Goal: Task Accomplishment & Management: Use online tool/utility

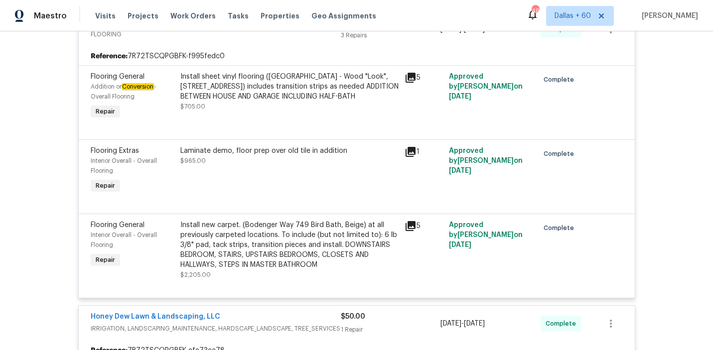
scroll to position [430, 0]
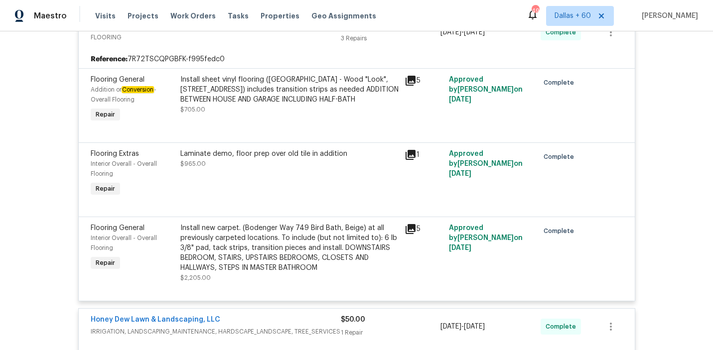
click at [317, 88] on div "Install sheet vinyl flooring (Sugar Valley - Wood "Look", 565 Beacon Hill) incl…" at bounding box center [289, 90] width 218 height 30
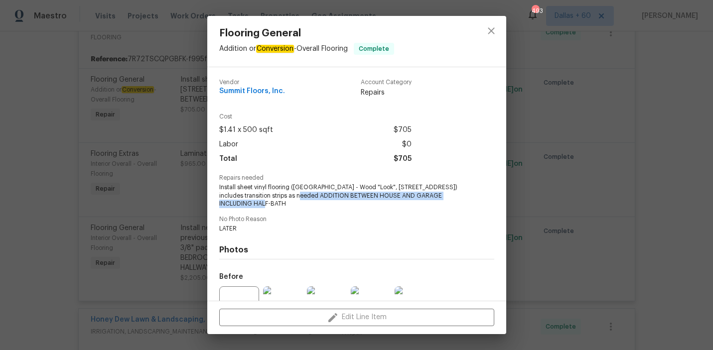
drag, startPoint x: 294, startPoint y: 196, endPoint x: 454, endPoint y: 208, distance: 159.8
click at [454, 208] on span "Install sheet vinyl flooring (Sugar Valley - Wood "Look", 565 Beacon Hill) incl…" at bounding box center [343, 195] width 248 height 25
copy span "ADDITION BETWEEN HOUSE AND GARAGE INCLUDING HALF-BATH"
click at [76, 182] on div "Flooring General Addition or Conversion - Overall Flooring Complete Vendor Summ…" at bounding box center [356, 175] width 713 height 350
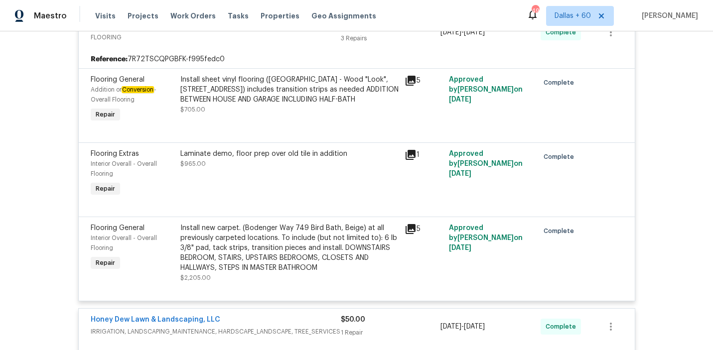
click at [221, 240] on div "Install new carpet. (Bodenger Way 749 Bird Bath, Beige) at all previously carpe…" at bounding box center [289, 248] width 218 height 50
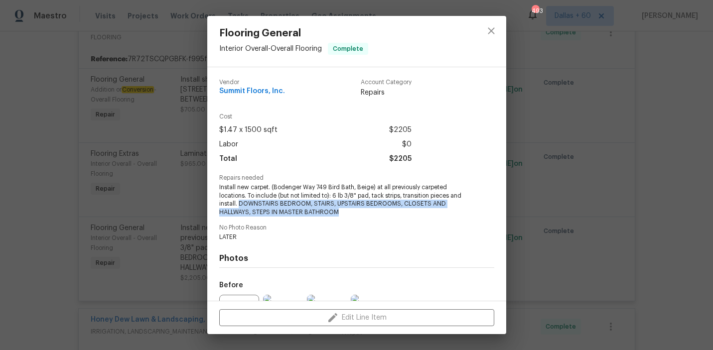
drag, startPoint x: 239, startPoint y: 205, endPoint x: 338, endPoint y: 212, distance: 99.9
click at [338, 212] on span "Install new carpet. (Bodenger Way 749 Bird Bath, Beige) at all previously carpe…" at bounding box center [343, 199] width 248 height 33
copy span "DOWNSTAIRS BEDROOM, STAIRS, UPSTAIRS BEDROOMS, CLOSETS AND HALLWAYS, STEPS IN M…"
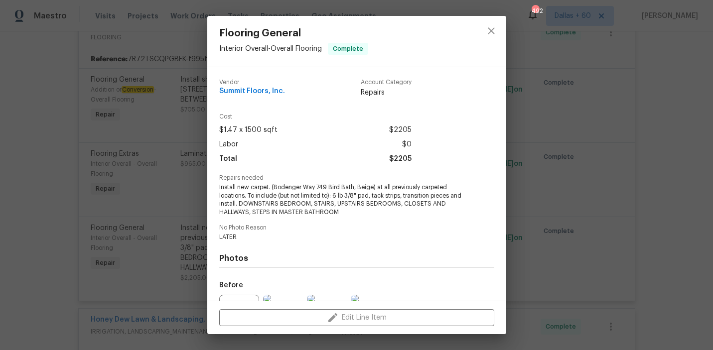
click at [34, 173] on div "Flooring General Interior Overall - Overall Flooring Complete Vendor Summit Flo…" at bounding box center [356, 175] width 713 height 350
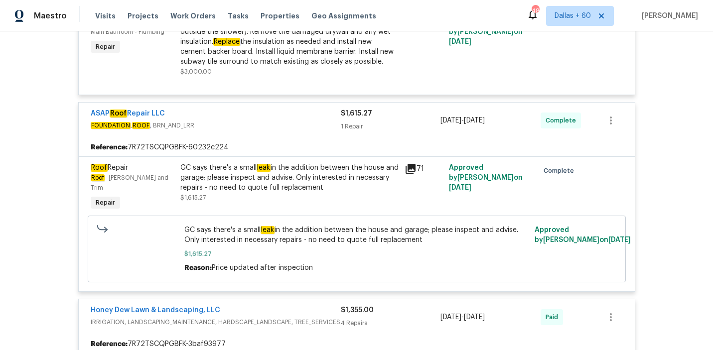
scroll to position [5024, 0]
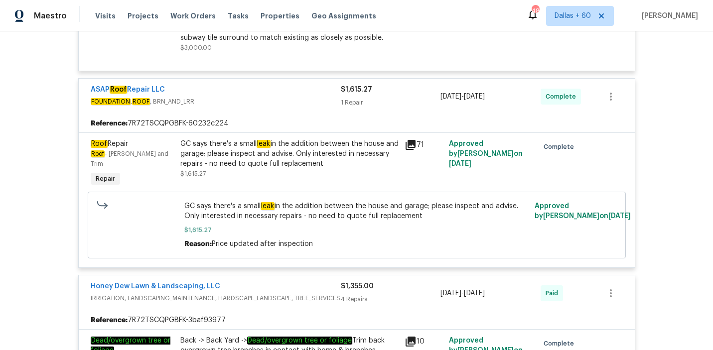
click at [407, 151] on icon at bounding box center [411, 145] width 12 height 12
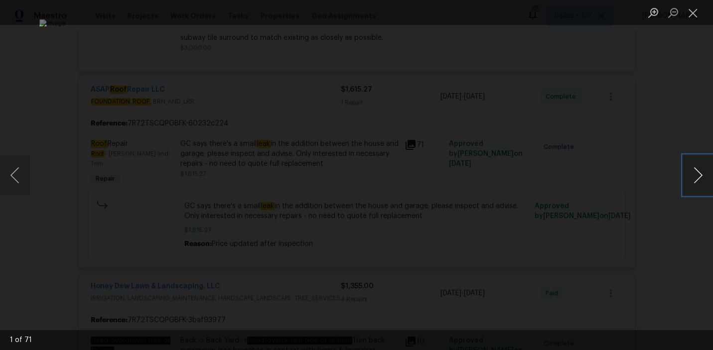
click at [698, 176] on button "Next image" at bounding box center [698, 175] width 30 height 40
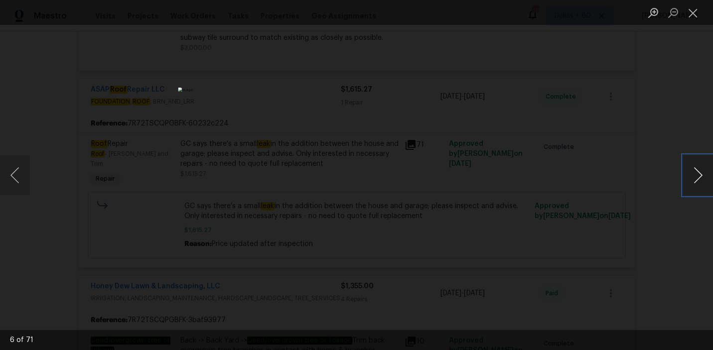
click at [698, 176] on button "Next image" at bounding box center [698, 175] width 30 height 40
click at [697, 9] on button "Close lightbox" at bounding box center [693, 12] width 20 height 17
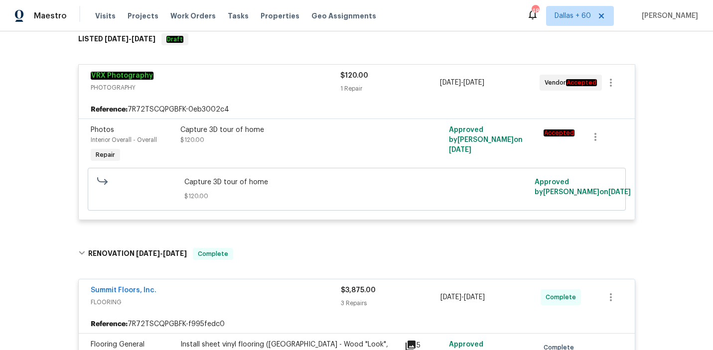
scroll to position [0, 0]
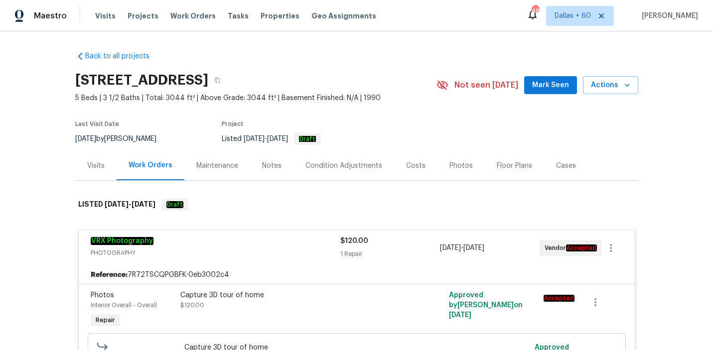
click at [191, 9] on div "Visits Projects Work Orders Tasks Properties Geo Assignments" at bounding box center [241, 16] width 293 height 20
click at [191, 12] on span "Work Orders" at bounding box center [192, 16] width 45 height 10
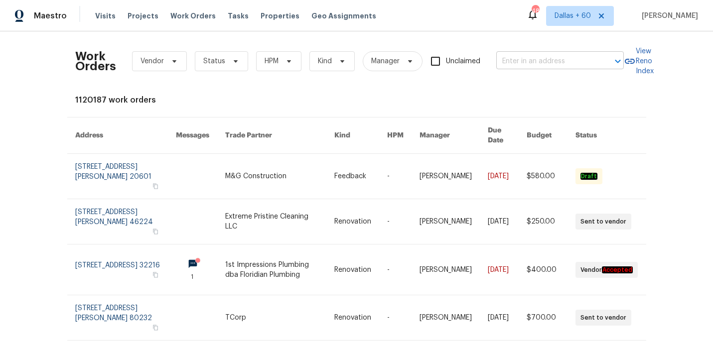
click at [531, 60] on input "text" at bounding box center [546, 61] width 100 height 15
paste input "1726 Sunset Ridge Dr Mascotte, FL 34753"
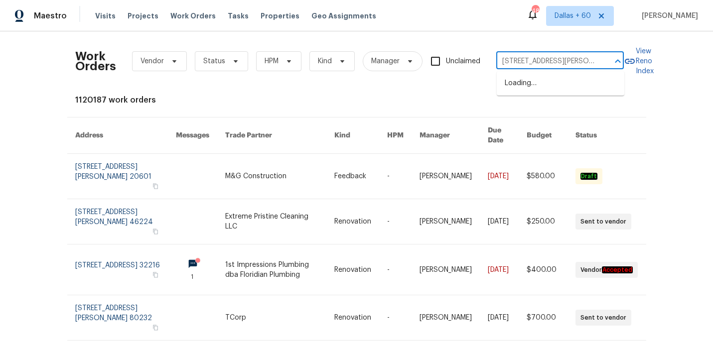
scroll to position [0, 40]
type input "1726 Sunset Ridge Dr Mascotte, FL 34753"
click at [530, 84] on li "1726 Sunset Ridge Dr, Mascotte, FL 34753" at bounding box center [561, 88] width 128 height 27
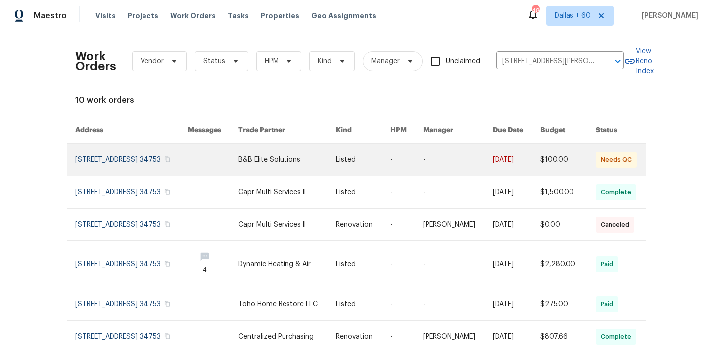
click at [278, 170] on link at bounding box center [287, 160] width 98 height 32
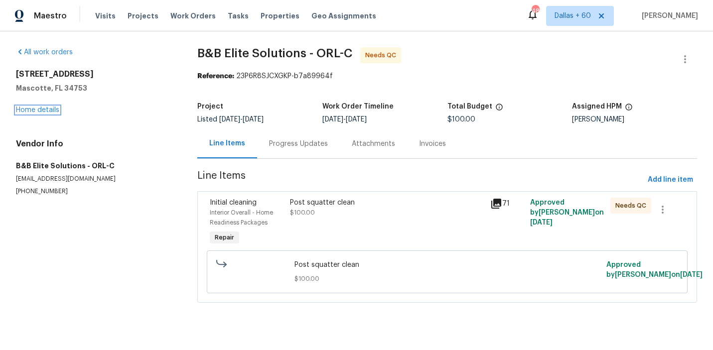
click at [26, 112] on link "Home details" at bounding box center [37, 110] width 43 height 7
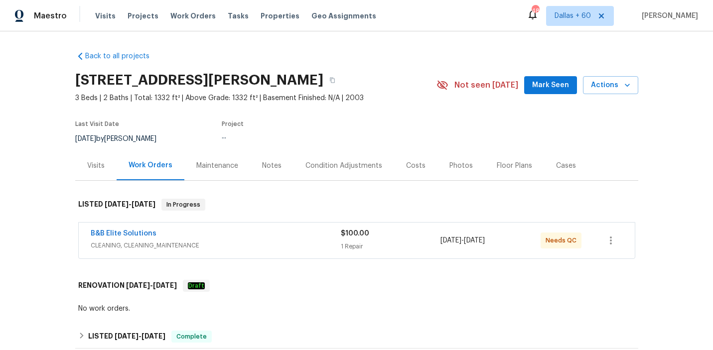
scroll to position [131, 0]
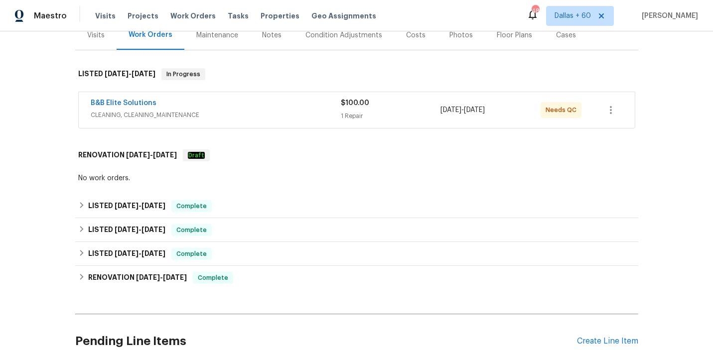
click at [244, 114] on span "CLEANING, CLEANING_MAINTENANCE" at bounding box center [216, 115] width 250 height 10
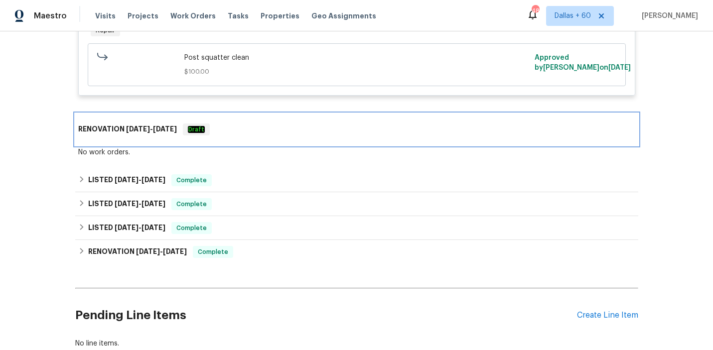
click at [249, 127] on div "RENOVATION 9/10/25 - 9/12/25 Draft" at bounding box center [356, 130] width 557 height 12
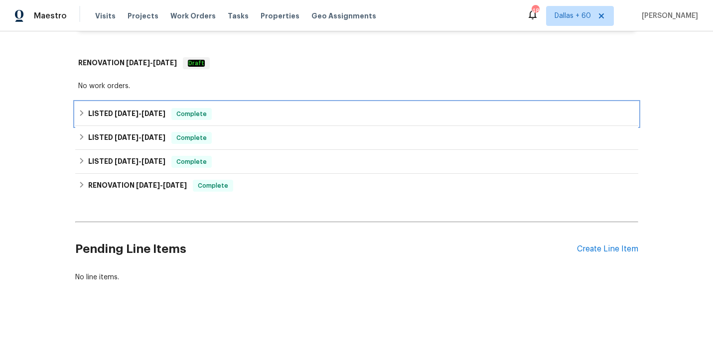
click at [244, 117] on div "LISTED 9/10/25 - 9/12/25 Complete" at bounding box center [356, 114] width 557 height 12
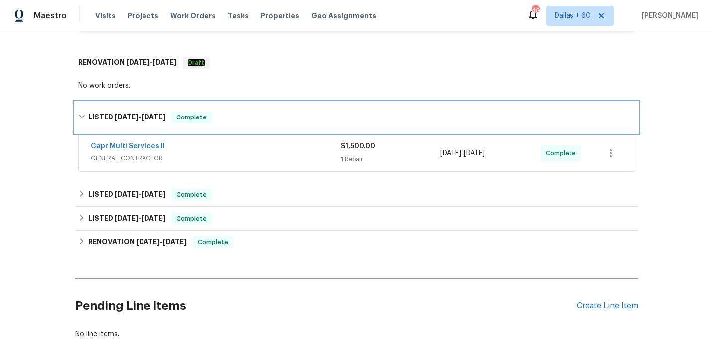
scroll to position [397, 0]
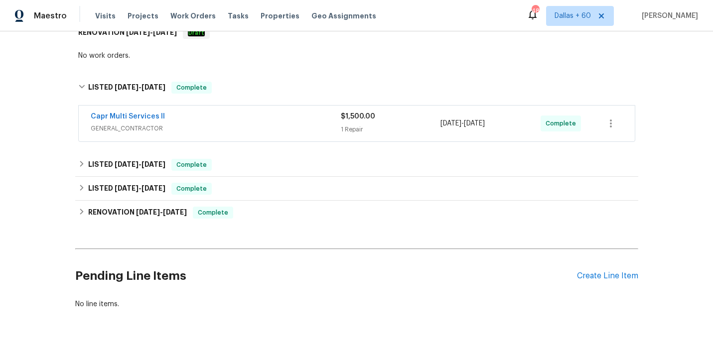
click at [245, 119] on div "Capr Multi Services ll" at bounding box center [216, 118] width 250 height 12
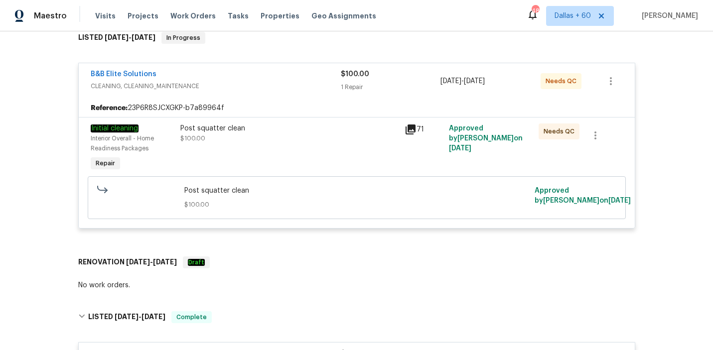
scroll to position [0, 0]
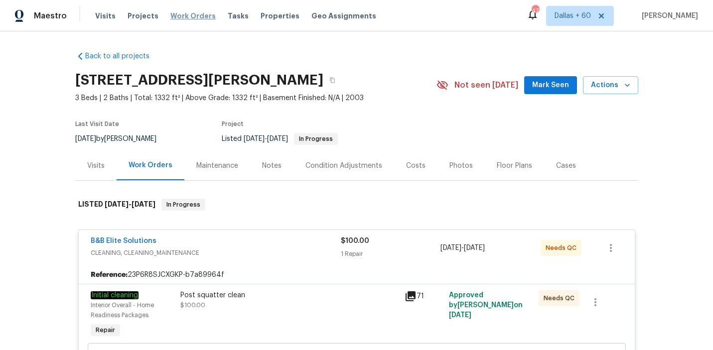
click at [178, 16] on span "Work Orders" at bounding box center [192, 16] width 45 height 10
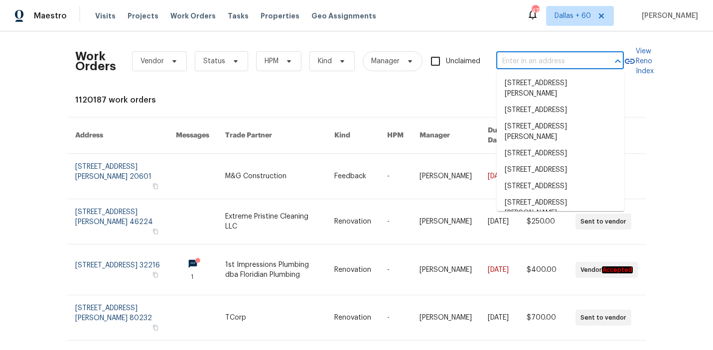
click at [530, 61] on input "text" at bounding box center [546, 61] width 100 height 15
paste input "1900 Danbrook Dr Unit 1415, Sacramento, CA 95835"
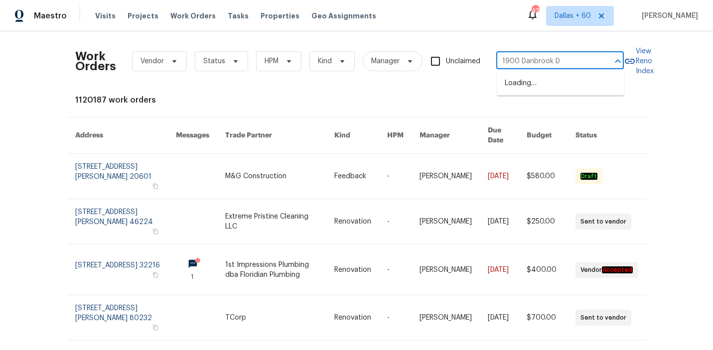
type input "1900 Danbrook D"
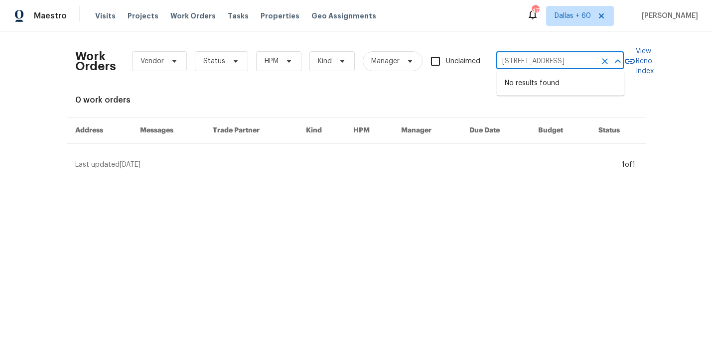
click at [588, 60] on input "1900 Danbrook Dr Unit 1513, Sacramento, CA 95835" at bounding box center [546, 61] width 100 height 15
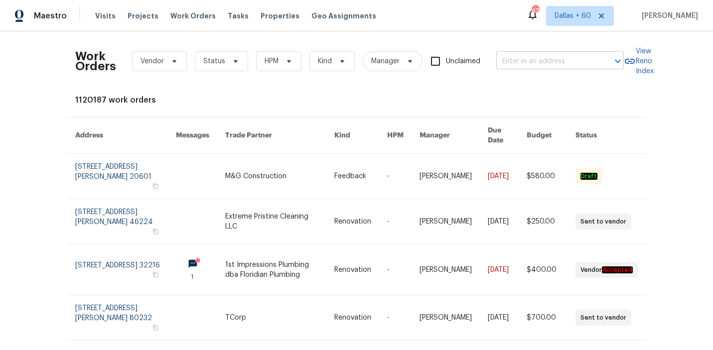
click at [575, 62] on input "text" at bounding box center [546, 61] width 100 height 15
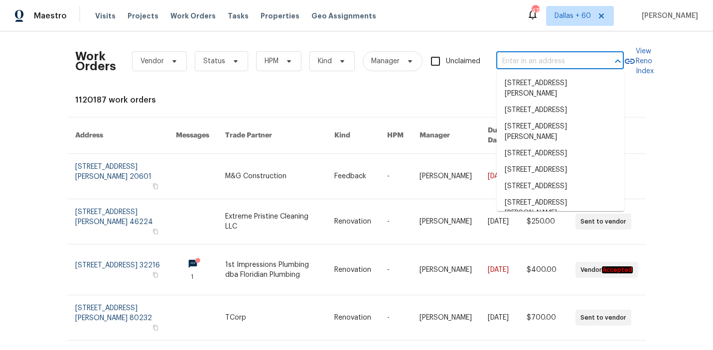
paste input "1900 Danbrook Dr Unit 1415, Sacramento, CA 95835"
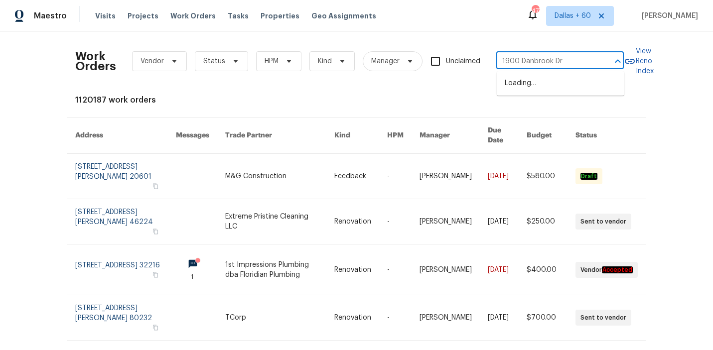
type input "1900 Danbrook Dr"
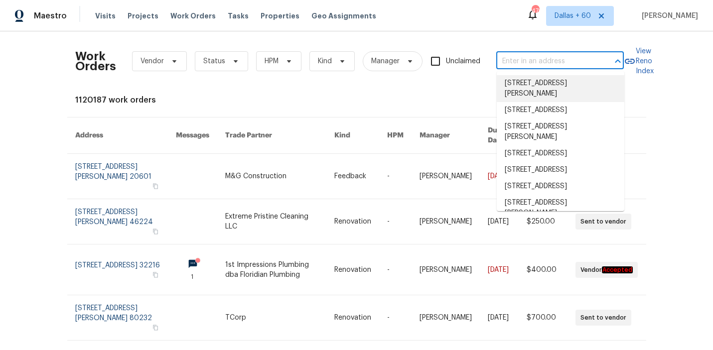
paste input "1900 Danbrook Dr Unit 1415, Sacramento, CA 95835"
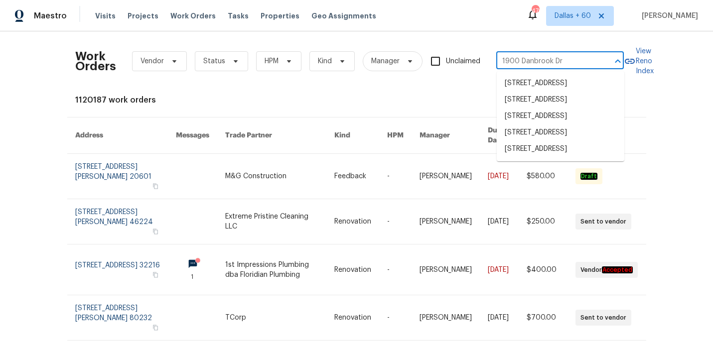
type input "1900 Danbrook D"
click at [558, 125] on li "1900 Danbrook Dr Unit 1415, Sacramento, CA 95835" at bounding box center [561, 116] width 128 height 16
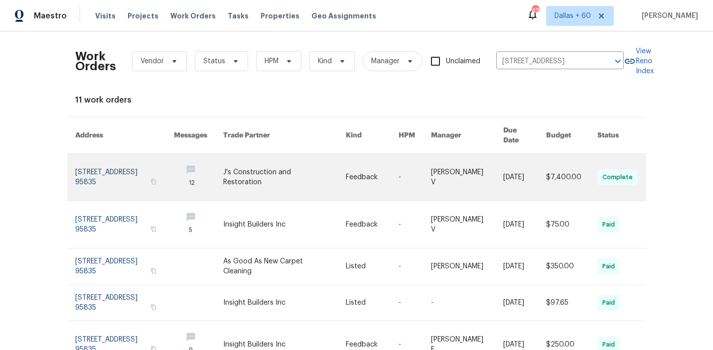
click at [290, 165] on link at bounding box center [284, 177] width 123 height 47
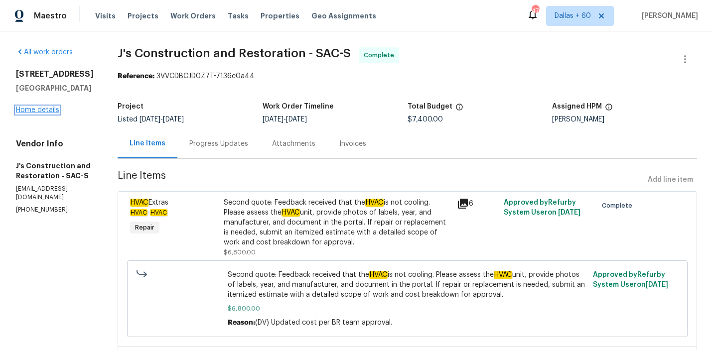
click at [42, 114] on link "Home details" at bounding box center [37, 110] width 43 height 7
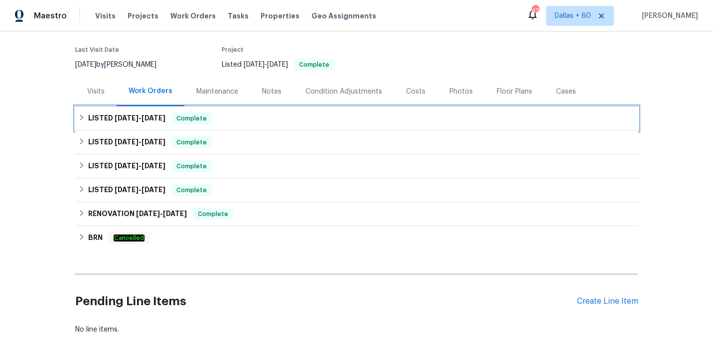
click at [274, 121] on div "LISTED 8/12/25 - 9/17/25 Complete" at bounding box center [356, 119] width 557 height 12
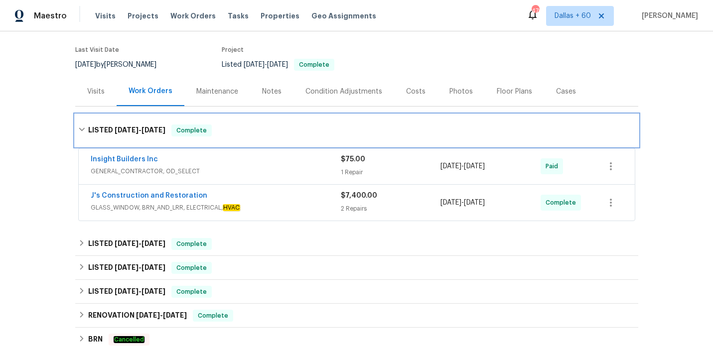
scroll to position [103, 0]
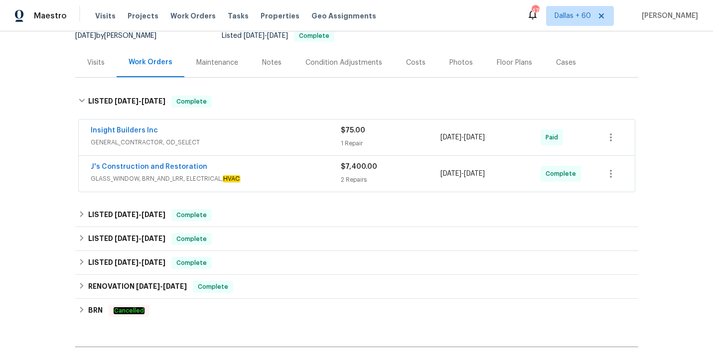
click at [280, 174] on span "GLASS_WINDOW, BRN_AND_LRR, ELECTRICAL, HVAC" at bounding box center [216, 179] width 250 height 10
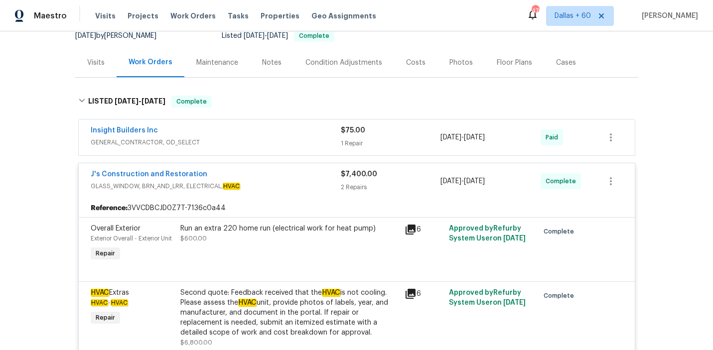
click at [276, 140] on span "GENERAL_CONTRACTOR, OD_SELECT" at bounding box center [216, 143] width 250 height 10
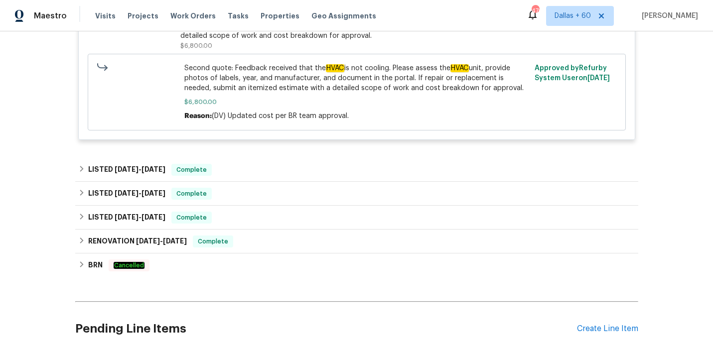
scroll to position [519, 0]
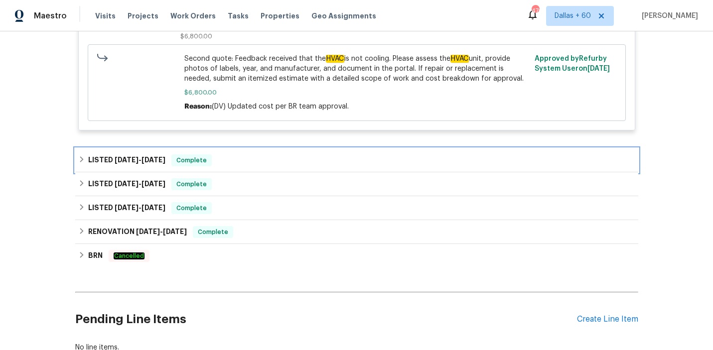
click at [270, 168] on div "LISTED 7/15/25 - 7/22/25 Complete" at bounding box center [356, 160] width 563 height 24
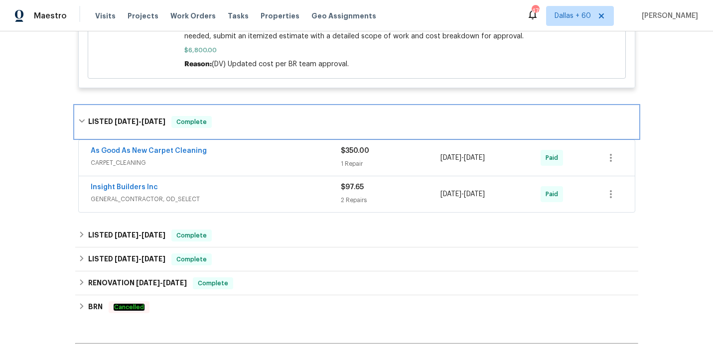
scroll to position [583, 0]
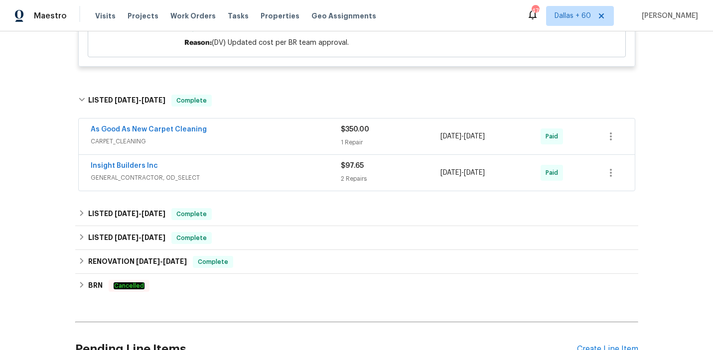
click at [262, 174] on span "GENERAL_CONTRACTOR, OD_SELECT" at bounding box center [216, 178] width 250 height 10
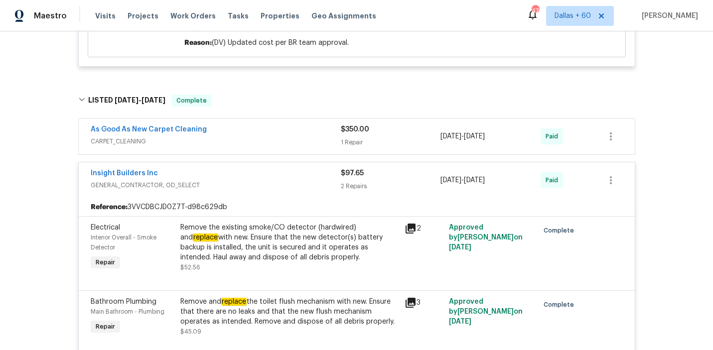
click at [259, 141] on span "CARPET_CLEANING" at bounding box center [216, 142] width 250 height 10
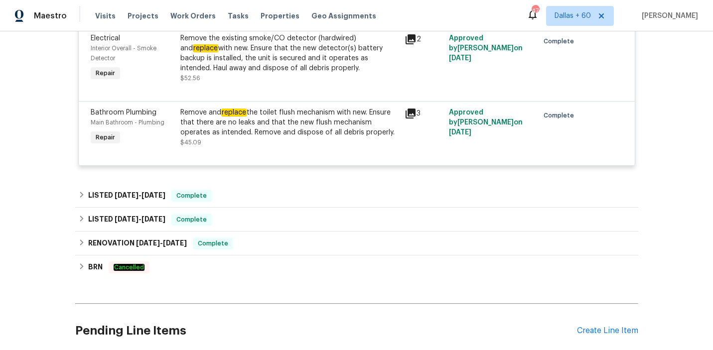
scroll to position [956, 0]
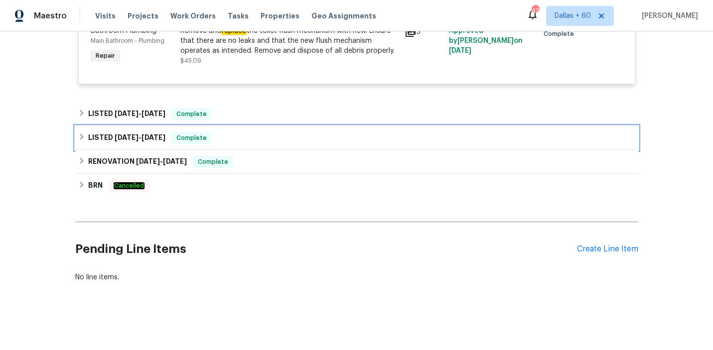
click at [306, 129] on div "LISTED 2/28/25 - 3/1/25 Complete" at bounding box center [356, 138] width 563 height 24
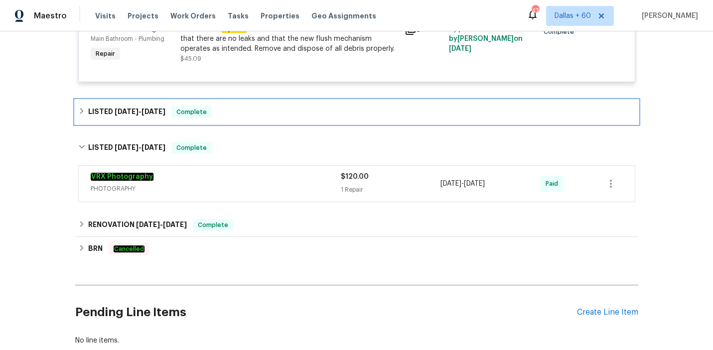
click at [306, 121] on div "LISTED 6/30/25 - 7/4/25 Complete" at bounding box center [356, 112] width 563 height 24
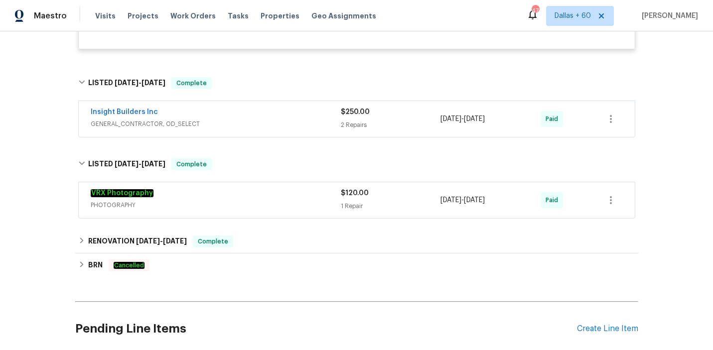
click at [306, 119] on div "Insight Builders Inc" at bounding box center [216, 113] width 250 height 12
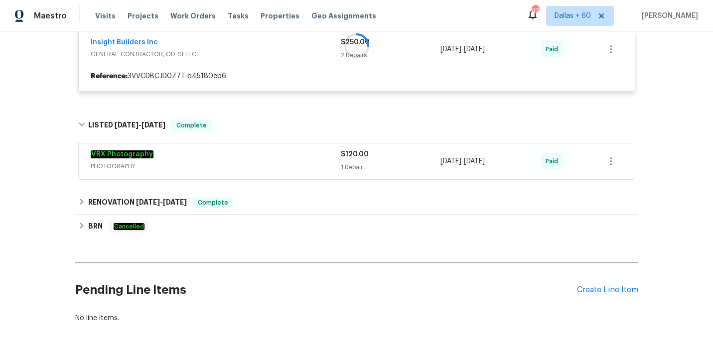
scroll to position [1066, 0]
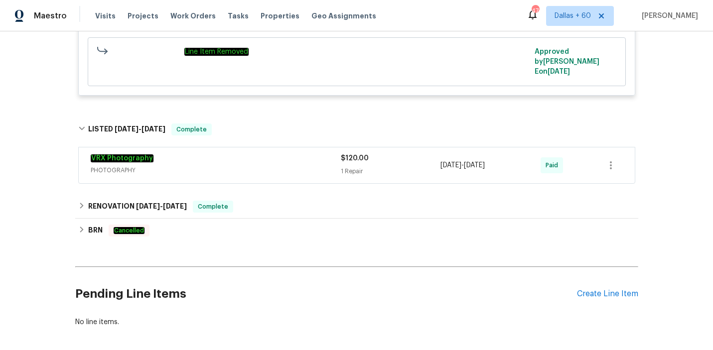
click at [269, 167] on span "PHOTOGRAPHY" at bounding box center [216, 170] width 250 height 10
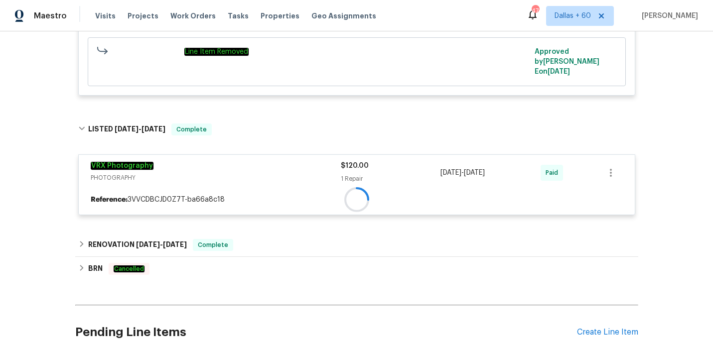
scroll to position [1444, 0]
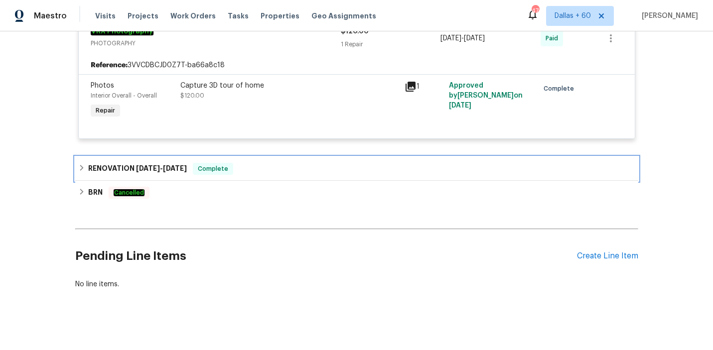
click at [270, 166] on div "RENOVATION 12/6/24 - 12/11/24 Complete" at bounding box center [356, 169] width 557 height 12
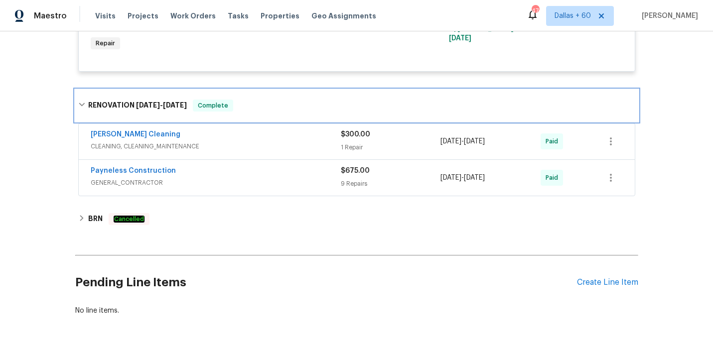
scroll to position [1588, 0]
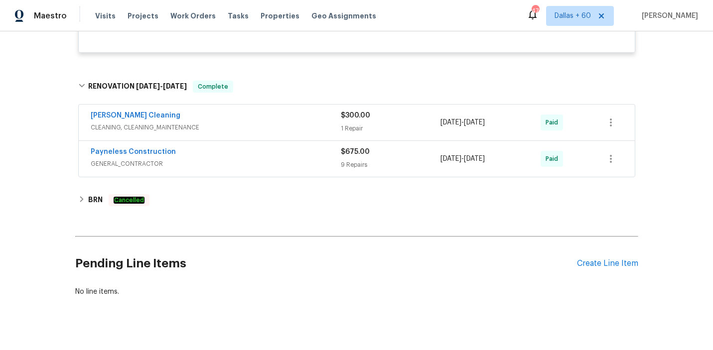
click at [269, 159] on span "GENERAL_CONTRACTOR" at bounding box center [216, 164] width 250 height 10
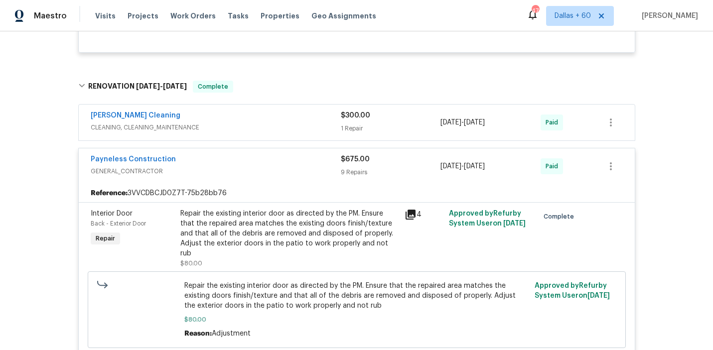
click at [282, 123] on span "CLEANING, CLEANING_MAINTENANCE" at bounding box center [216, 128] width 250 height 10
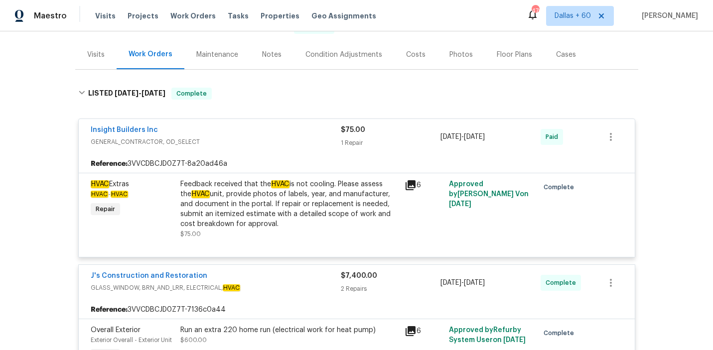
scroll to position [0, 0]
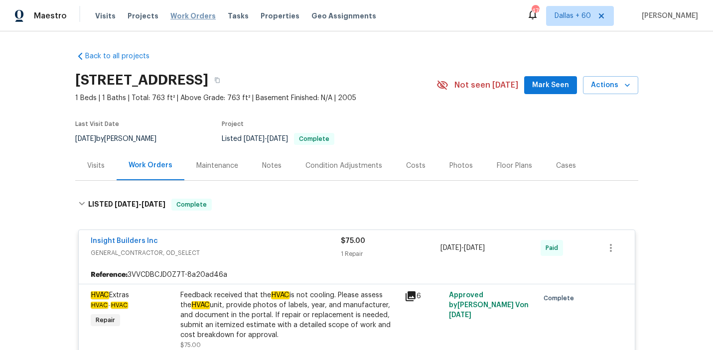
click at [182, 13] on span "Work Orders" at bounding box center [192, 16] width 45 height 10
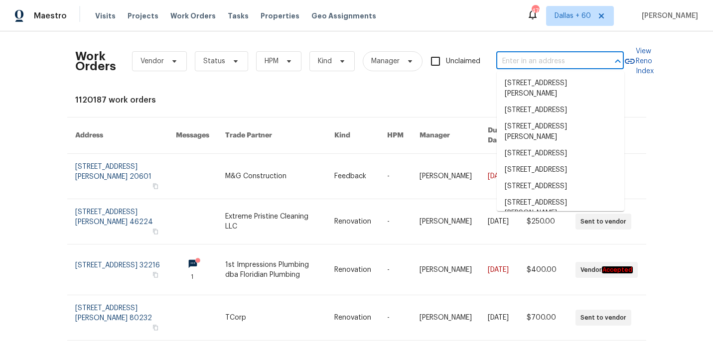
click at [548, 68] on input "text" at bounding box center [546, 61] width 100 height 15
paste input "4409 Idlewood Ln Tucker, GA 30084"
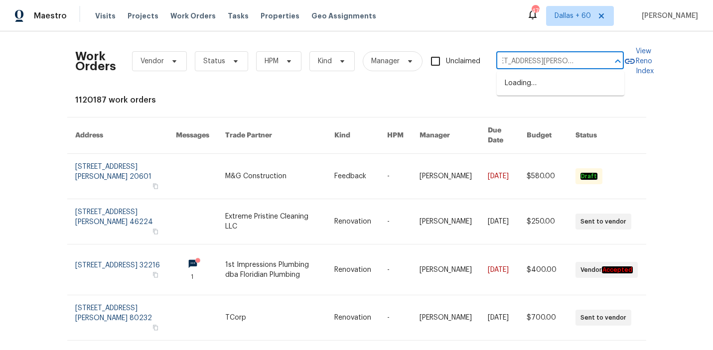
type input "4409 Idlewood Ln Tucker, GA 30084"
click at [541, 82] on li "4409 Idlewood Ln, Tucker, GA 30084" at bounding box center [561, 88] width 128 height 27
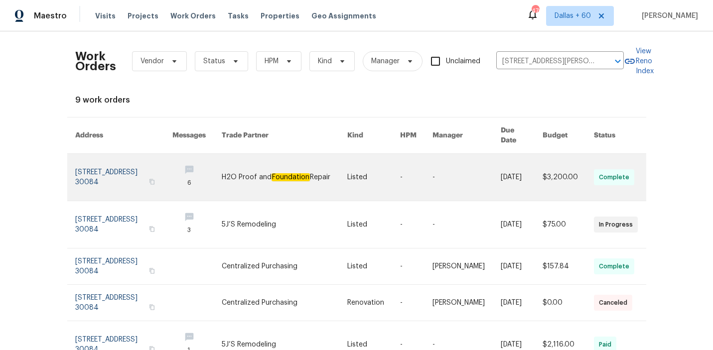
click at [285, 170] on link at bounding box center [285, 177] width 126 height 47
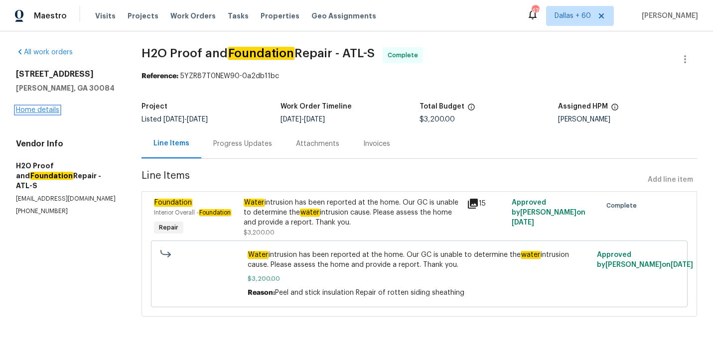
click at [39, 112] on link "Home details" at bounding box center [37, 110] width 43 height 7
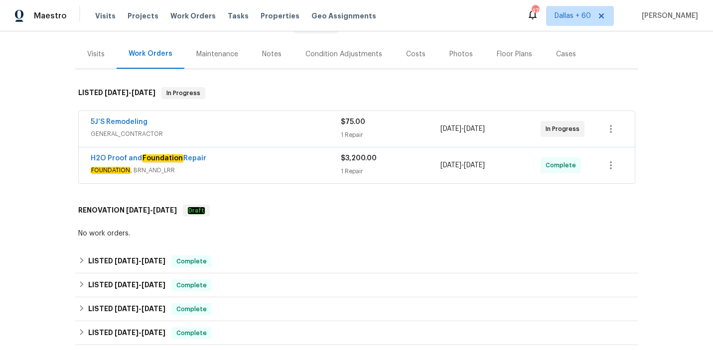
click at [275, 135] on span "GENERAL_CONTRACTOR" at bounding box center [216, 134] width 250 height 10
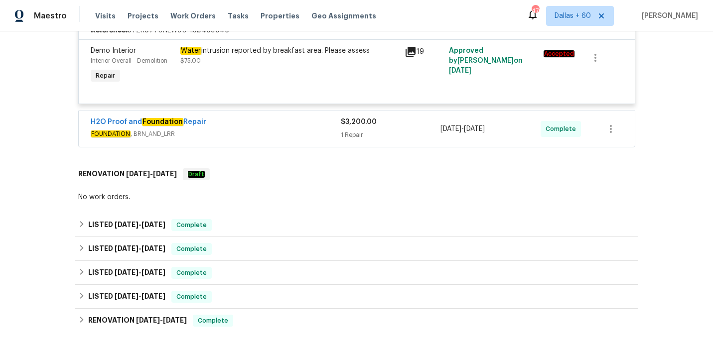
scroll to position [249, 0]
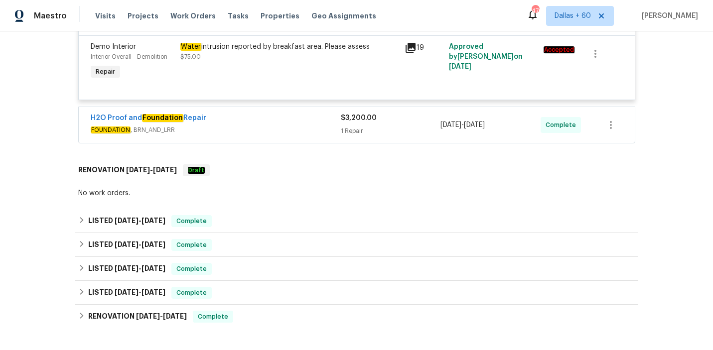
click at [267, 127] on span "FOUNDATION , BRN_AND_LRR" at bounding box center [216, 130] width 250 height 10
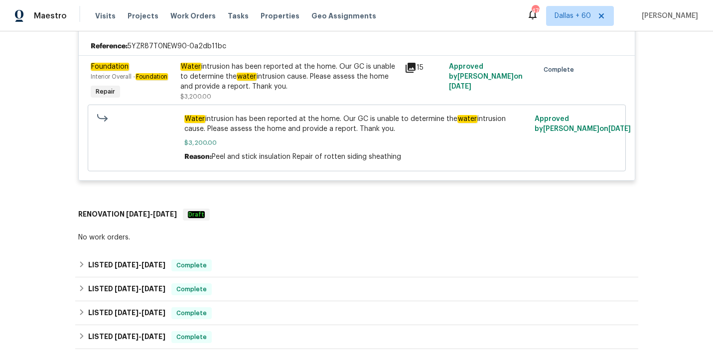
scroll to position [355, 0]
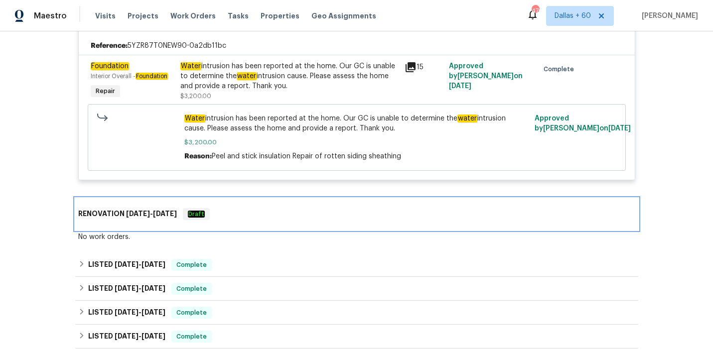
click at [267, 211] on div "RENOVATION 6/27/25 - 6/27/25 Draft" at bounding box center [356, 214] width 557 height 12
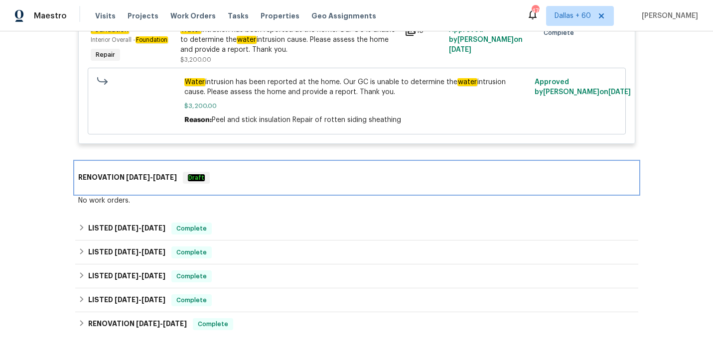
scroll to position [420, 0]
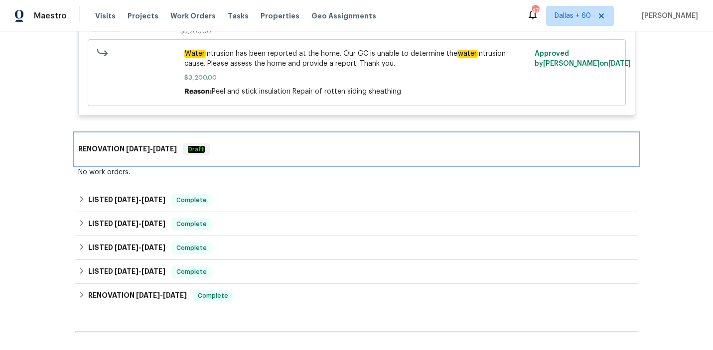
click at [314, 153] on div "RENOVATION 6/27/25 - 6/27/25 Draft" at bounding box center [356, 149] width 557 height 12
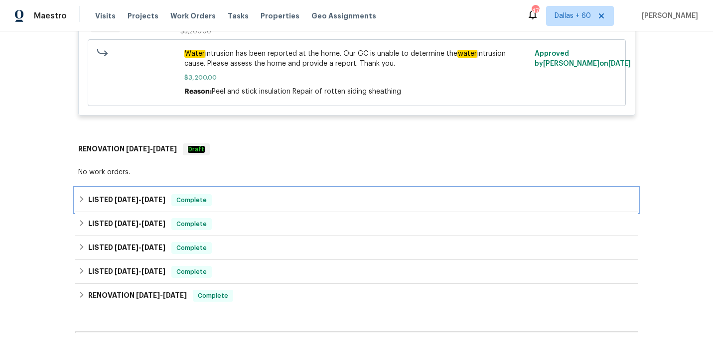
click at [281, 195] on div "LISTED 6/25/25 - 6/30/25 Complete" at bounding box center [356, 200] width 557 height 12
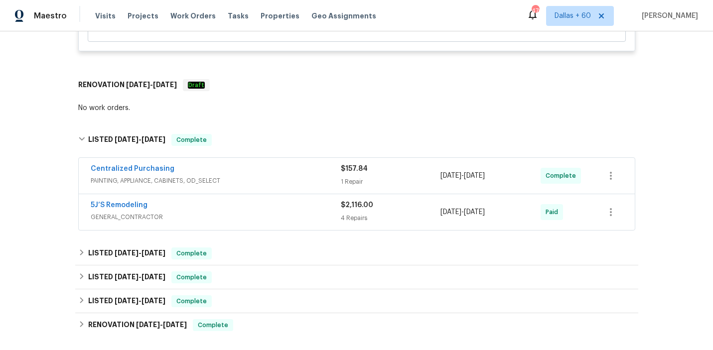
click at [273, 205] on div "5J’S Remodeling" at bounding box center [216, 206] width 250 height 12
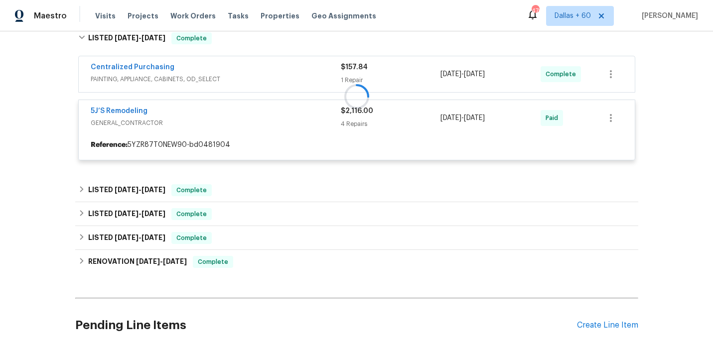
scroll to position [587, 0]
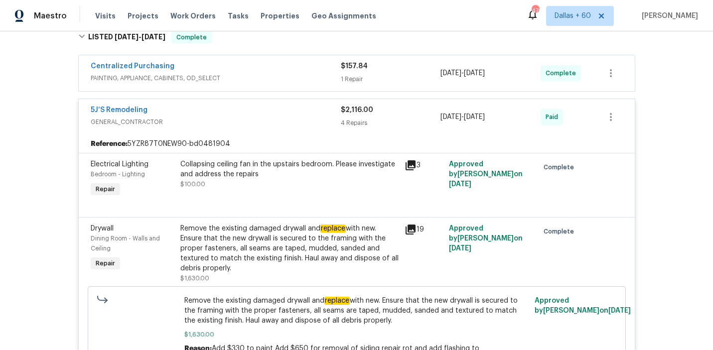
click at [266, 81] on span "PAINTING, APPLIANCE, CABINETS, OD_SELECT" at bounding box center [216, 78] width 250 height 10
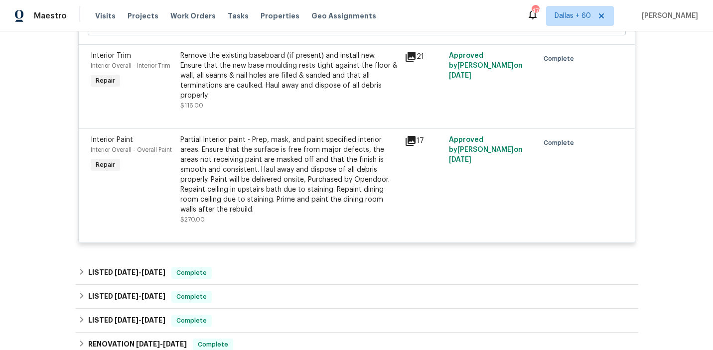
scroll to position [1159, 0]
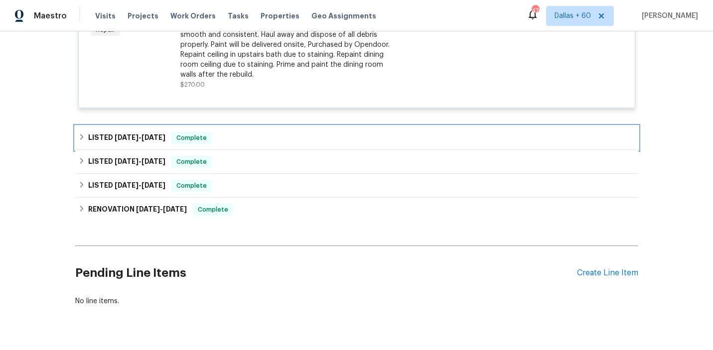
click at [278, 132] on div "LISTED 6/16/25 - 6/20/25 Complete" at bounding box center [356, 138] width 557 height 12
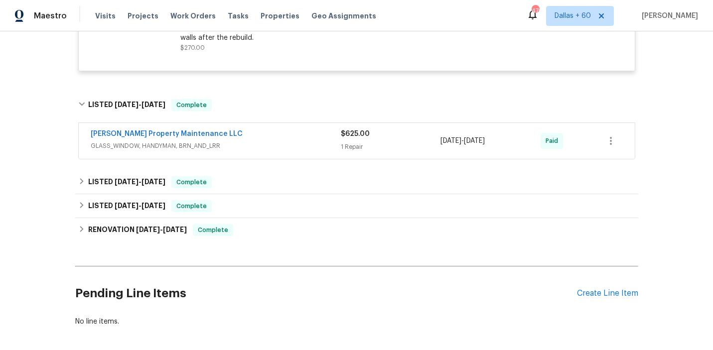
click at [278, 129] on div "Glen Property Maintenance LLC" at bounding box center [216, 135] width 250 height 12
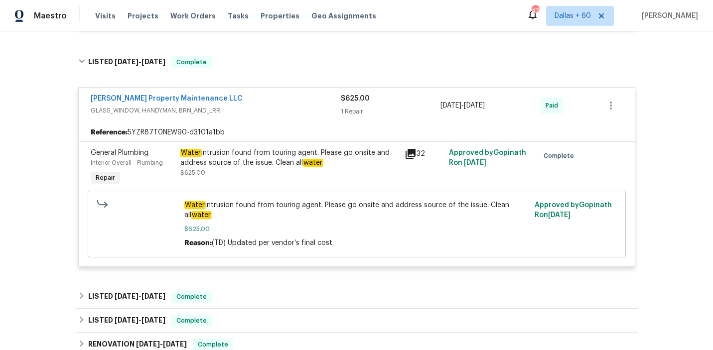
scroll to position [1240, 0]
click at [355, 147] on div "Water intrusion found from touring agent. Please go onsite and address source o…" at bounding box center [289, 157] width 218 height 20
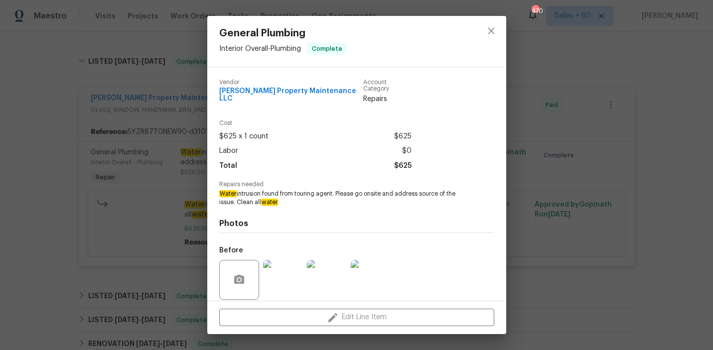
scroll to position [67, 0]
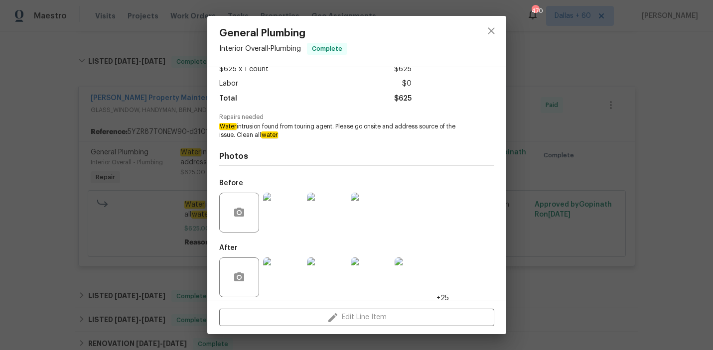
click at [579, 203] on div "General Plumbing Interior Overall - Plumbing Complete Vendor Glen Property Main…" at bounding box center [356, 175] width 713 height 350
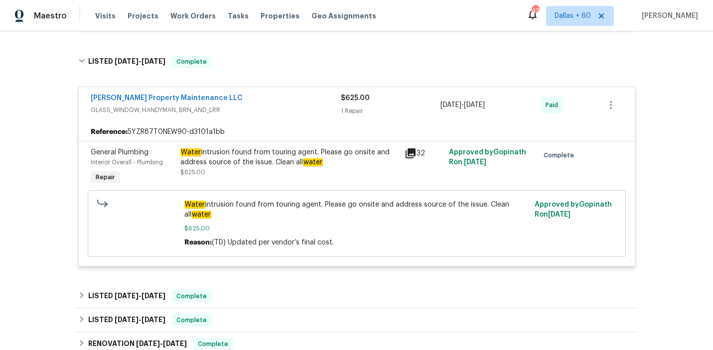
click at [17, 198] on div "Back to all projects 4409 Idlewood Ln, Tucker, GA 30084 3 Beds | 2 1/2 Baths | …" at bounding box center [356, 190] width 713 height 319
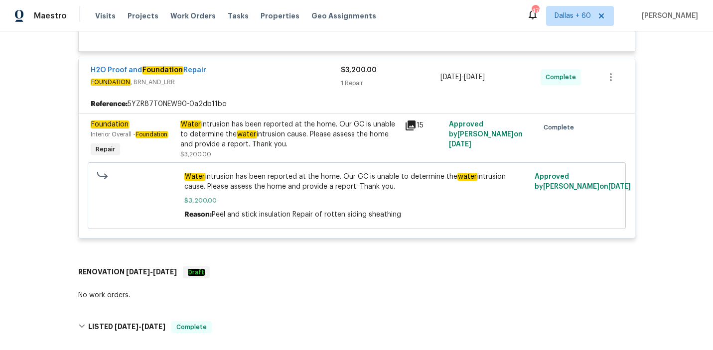
scroll to position [296, 0]
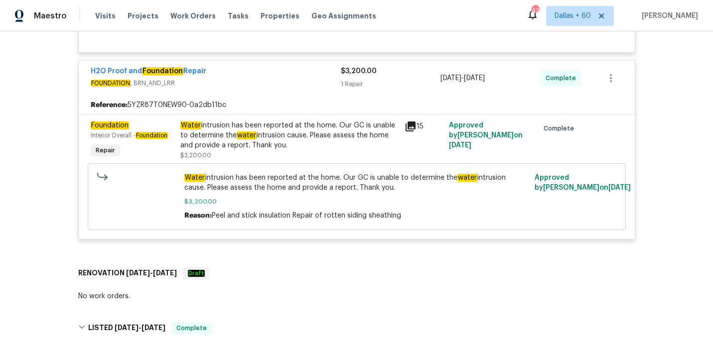
click at [335, 139] on div "Water intrusion has been reported at the home. Our GC is unable to determine th…" at bounding box center [289, 136] width 218 height 30
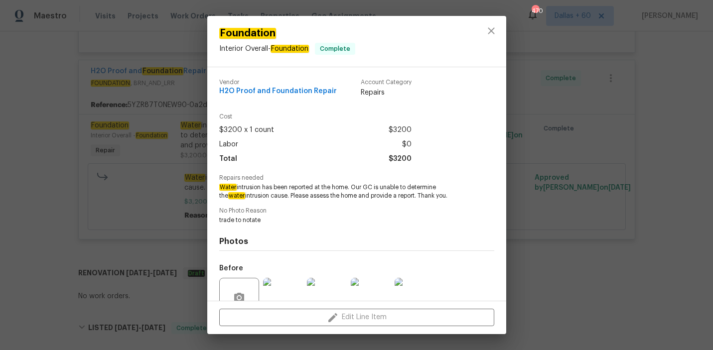
scroll to position [92, 0]
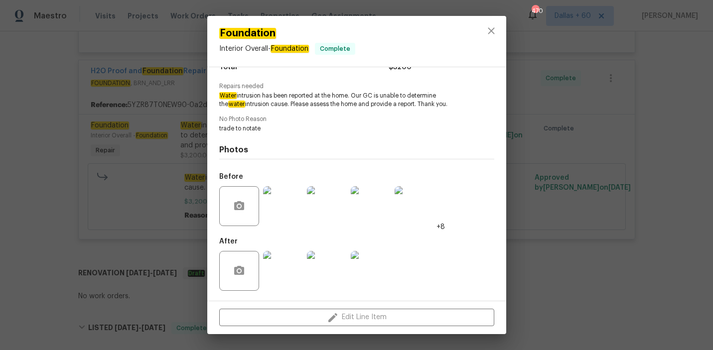
click at [49, 233] on div "Foundation Interior Overall - Foundation Complete Vendor H2O Proof and Foundati…" at bounding box center [356, 175] width 713 height 350
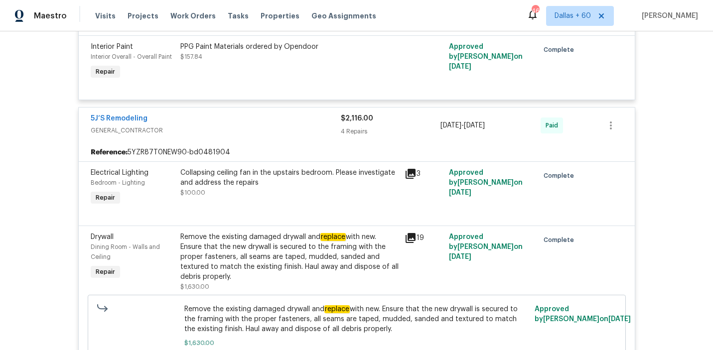
scroll to position [0, 0]
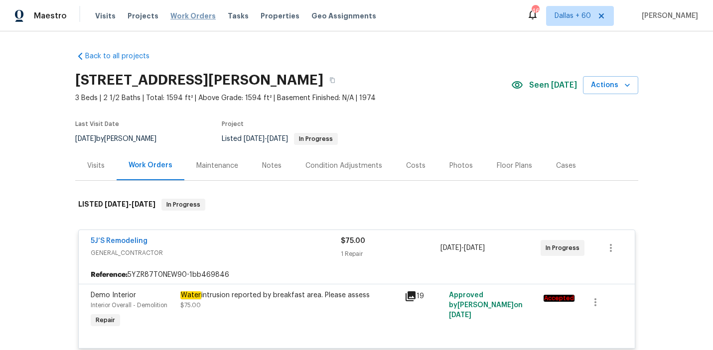
click at [180, 15] on span "Work Orders" at bounding box center [192, 16] width 45 height 10
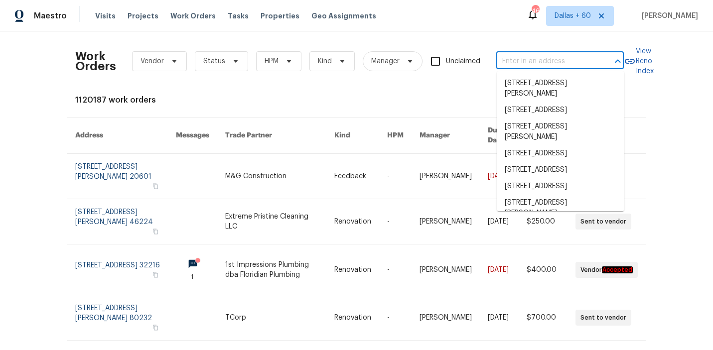
click at [528, 63] on input "text" at bounding box center [546, 61] width 100 height 15
paste input "1815 Hollow Creek Ct, Garland, TX 75040"
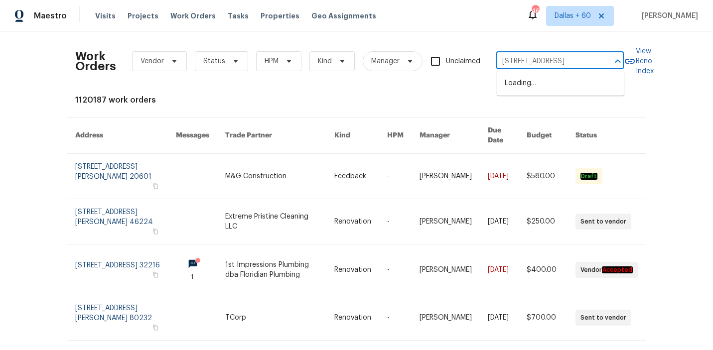
scroll to position [0, 40]
type input "1815 Hollow Creek Ct, Garland, TX 75040"
click at [536, 90] on li "1815 Hollow Creek Ct, Garland, TX 75040" at bounding box center [561, 83] width 128 height 16
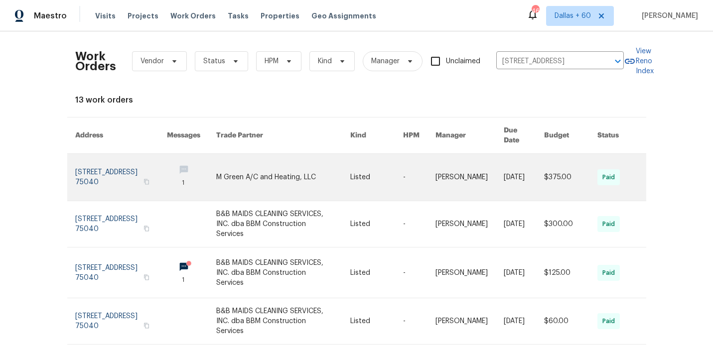
click at [243, 171] on link at bounding box center [283, 177] width 134 height 47
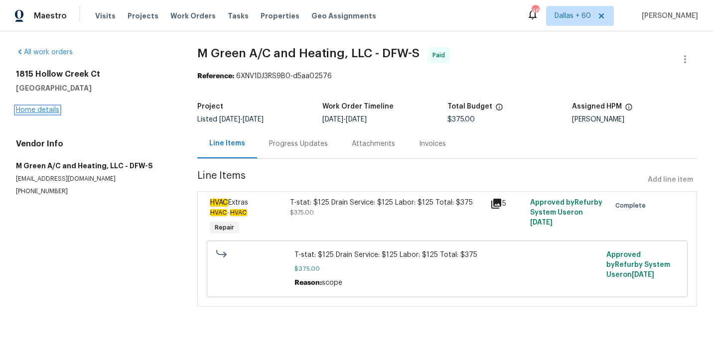
click at [34, 110] on link "Home details" at bounding box center [37, 110] width 43 height 7
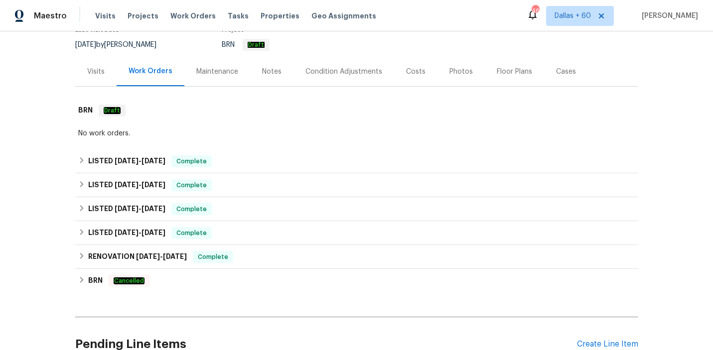
scroll to position [130, 0]
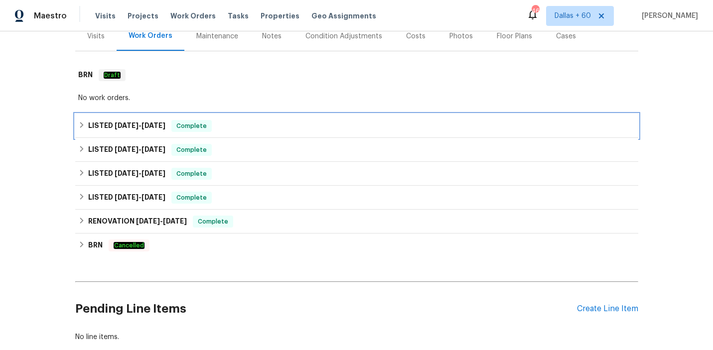
click at [265, 123] on div "LISTED 8/23/25 - 8/29/25 Complete" at bounding box center [356, 126] width 557 height 12
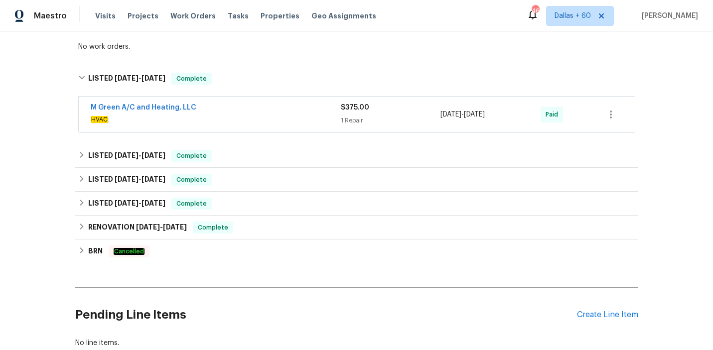
click at [265, 123] on span "HVAC" at bounding box center [216, 120] width 250 height 10
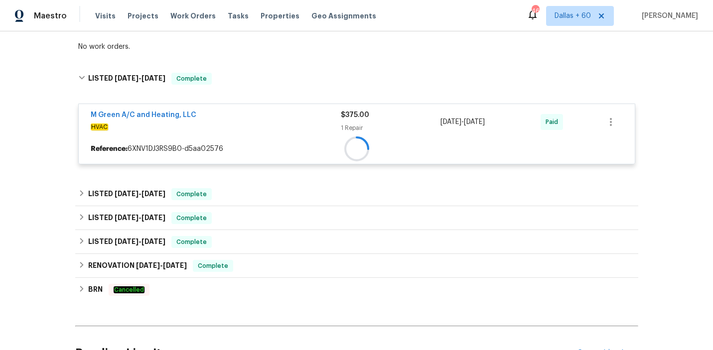
scroll to position [257, 0]
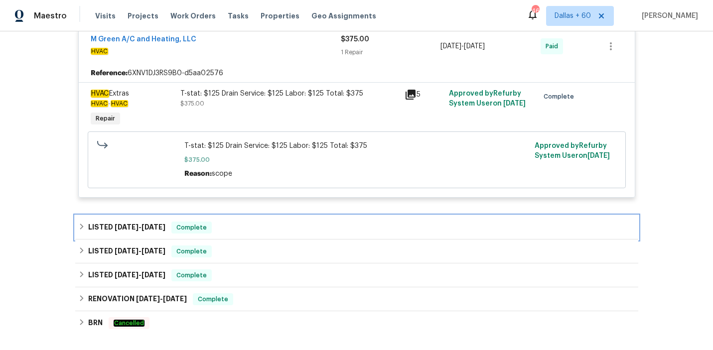
click at [262, 219] on div "LISTED 8/18/25 - 8/22/25 Complete" at bounding box center [356, 228] width 563 height 24
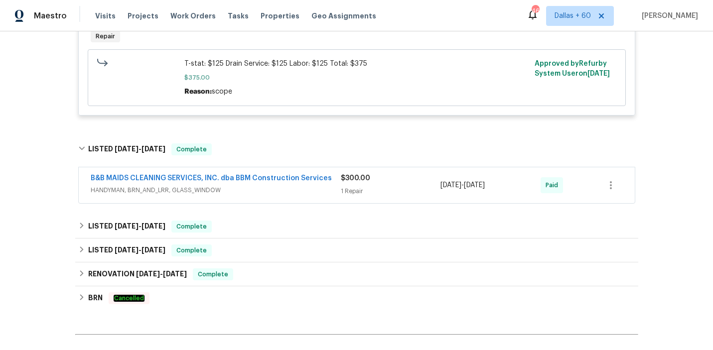
click at [274, 195] on span "HANDYMAN, BRN_AND_LRR, GLASS_WINDOW" at bounding box center [216, 190] width 250 height 10
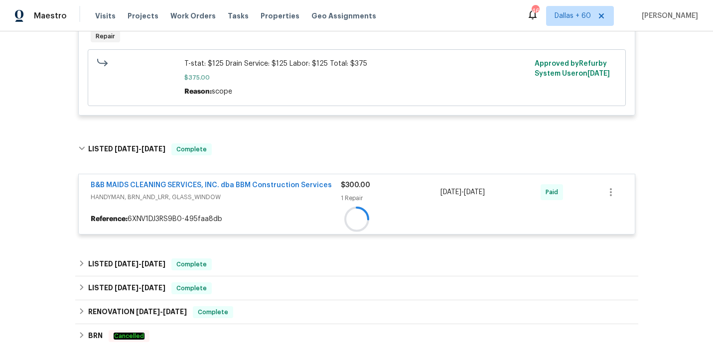
scroll to position [475, 0]
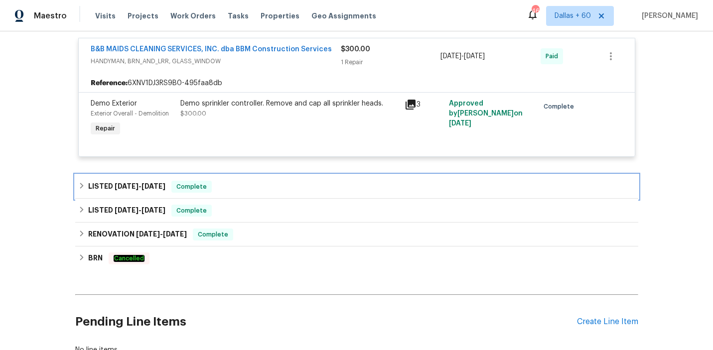
click at [253, 192] on div "LISTED 7/23/25 - 7/23/25 Complete" at bounding box center [356, 187] width 557 height 12
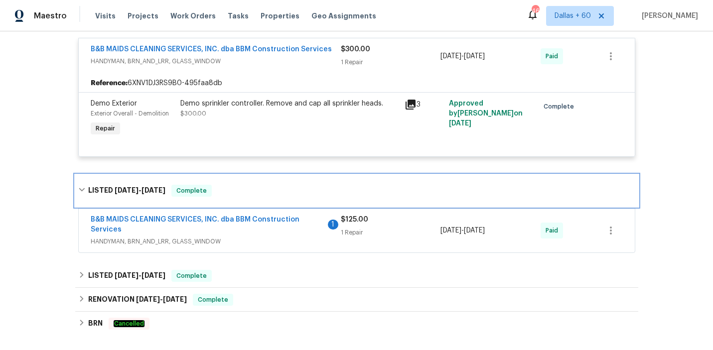
scroll to position [543, 0]
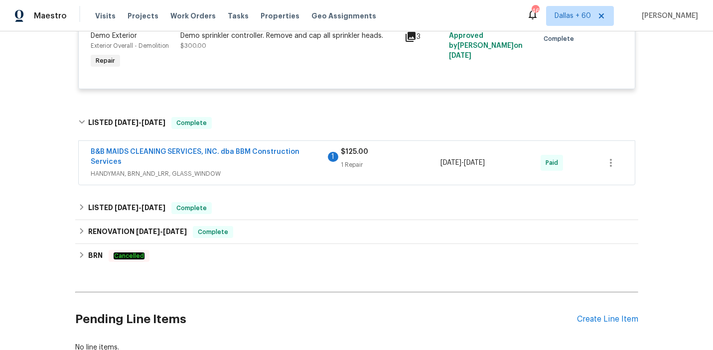
click at [268, 175] on span "HANDYMAN, BRN_AND_LRR, GLASS_WINDOW" at bounding box center [216, 174] width 250 height 10
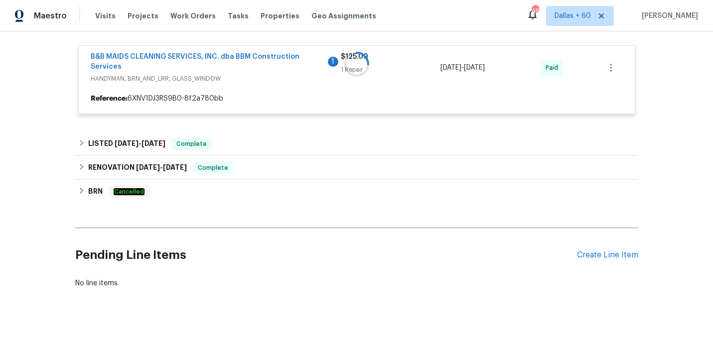
scroll to position [645, 0]
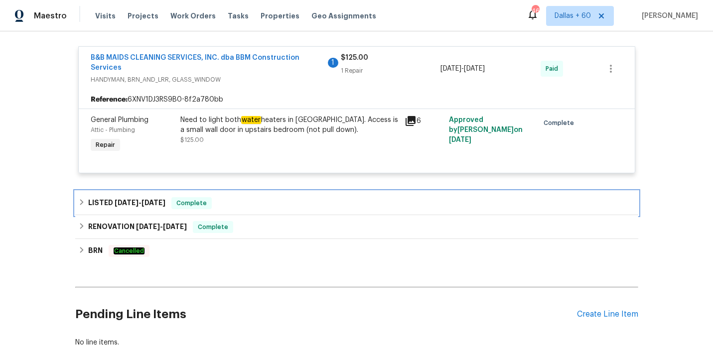
click at [269, 195] on div "LISTED 7/9/25 - 7/11/25 Complete" at bounding box center [356, 203] width 563 height 24
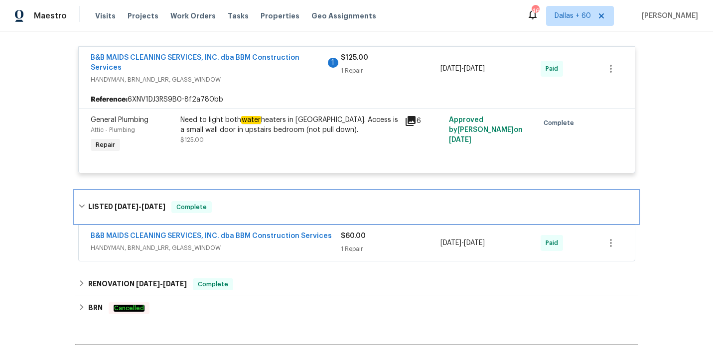
scroll to position [748, 0]
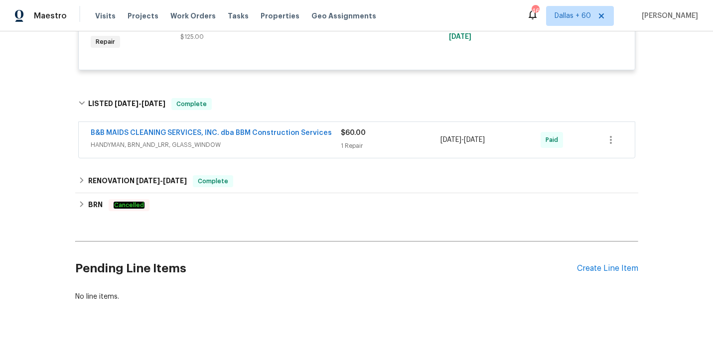
click at [277, 144] on span "HANDYMAN, BRN_AND_LRR, GLASS_WINDOW" at bounding box center [216, 145] width 250 height 10
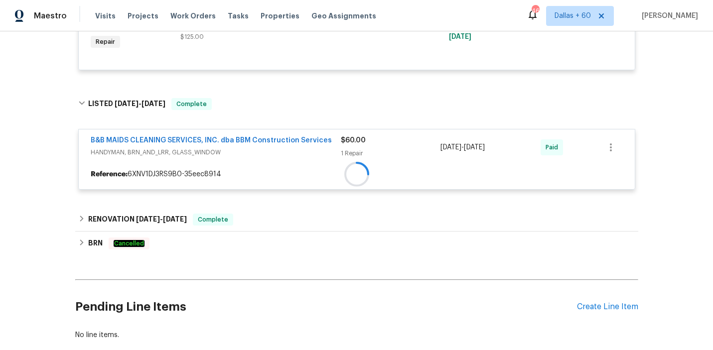
scroll to position [807, 0]
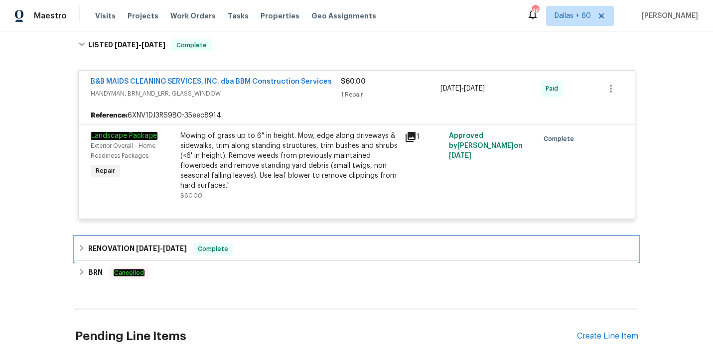
click at [272, 246] on div "RENOVATION 5/29/25 - 7/4/25 Complete" at bounding box center [356, 249] width 557 height 12
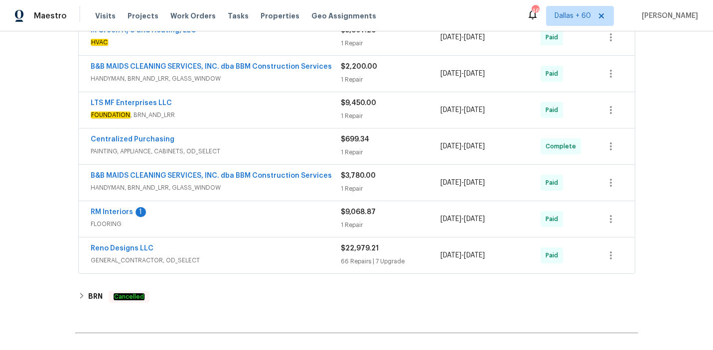
scroll to position [1113, 0]
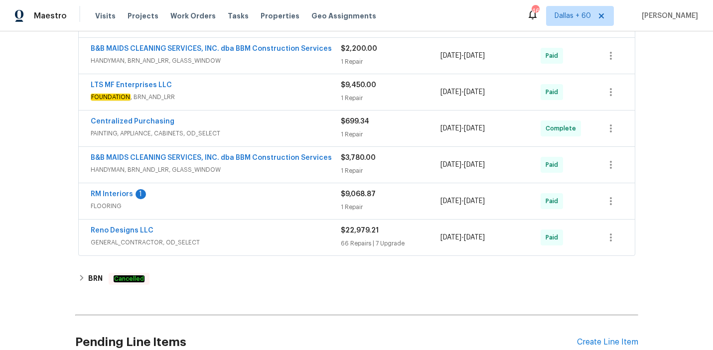
click at [271, 240] on span "GENERAL_CONTRACTOR, OD_SELECT" at bounding box center [216, 243] width 250 height 10
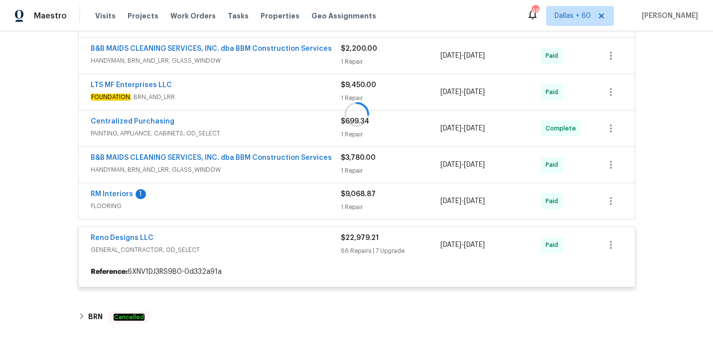
click at [264, 214] on div at bounding box center [356, 114] width 563 height 366
click at [248, 210] on div at bounding box center [356, 114] width 563 height 366
click at [223, 206] on div at bounding box center [356, 114] width 563 height 366
click at [199, 205] on div at bounding box center [356, 114] width 563 height 366
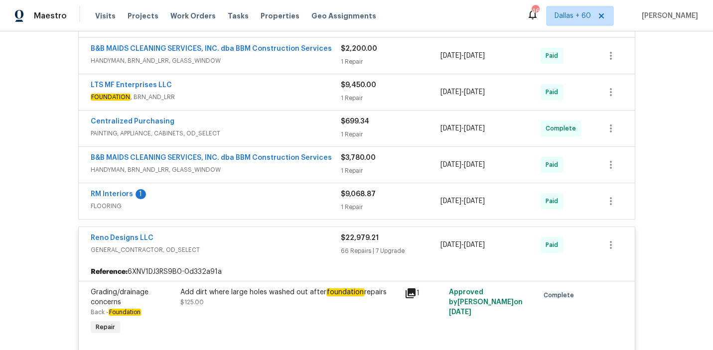
click at [231, 211] on span "FLOORING" at bounding box center [216, 206] width 250 height 10
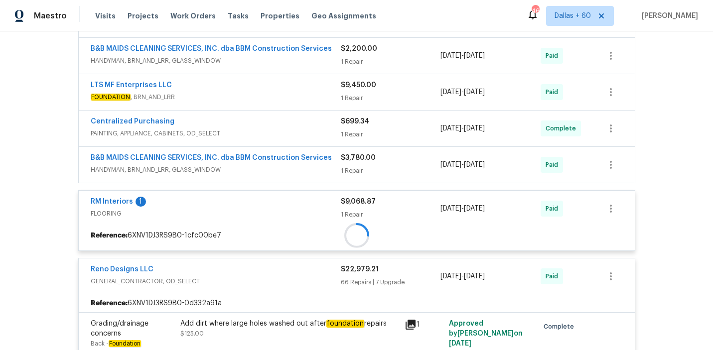
scroll to position [1078, 0]
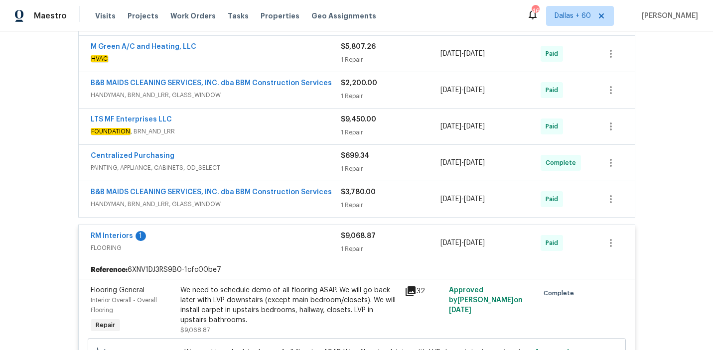
click at [254, 209] on span "HANDYMAN, BRN_AND_LRR, GLASS_WINDOW" at bounding box center [216, 204] width 250 height 10
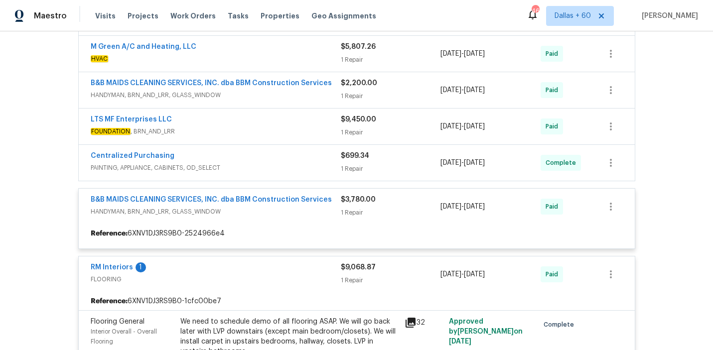
scroll to position [1060, 0]
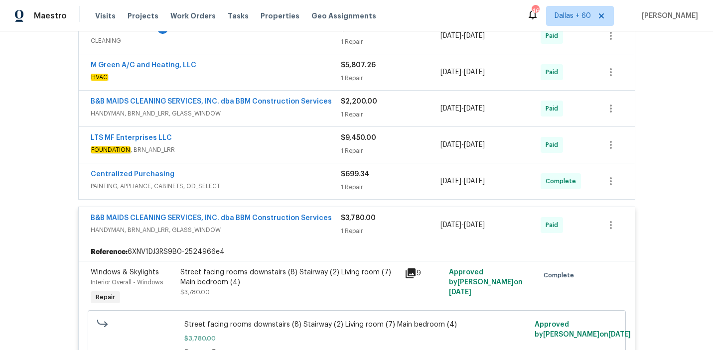
click at [251, 184] on span "PAINTING, APPLIANCE, CABINETS, OD_SELECT" at bounding box center [216, 186] width 250 height 10
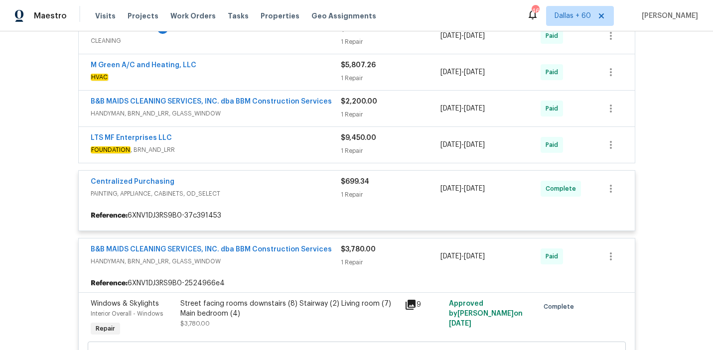
scroll to position [1097, 0]
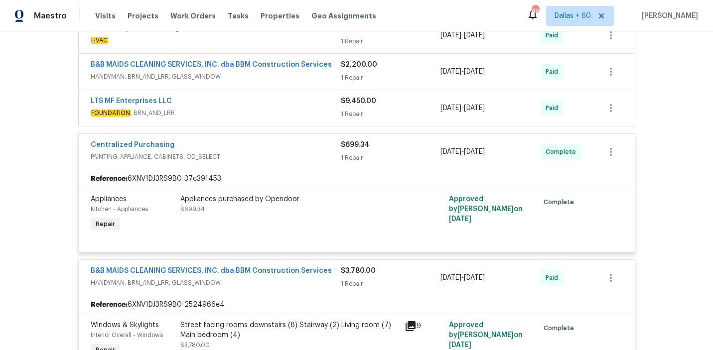
click at [246, 114] on span "FOUNDATION , BRN_AND_LRR" at bounding box center [216, 113] width 250 height 10
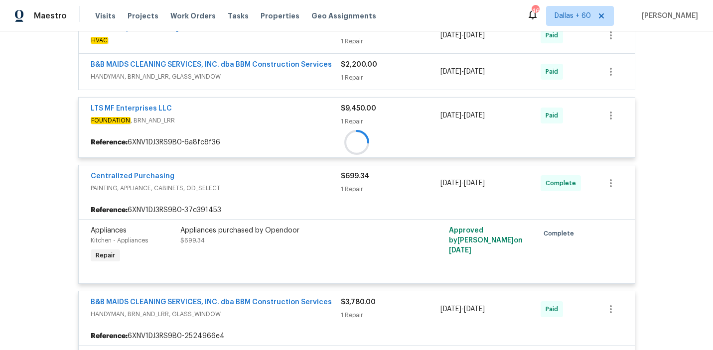
scroll to position [1054, 0]
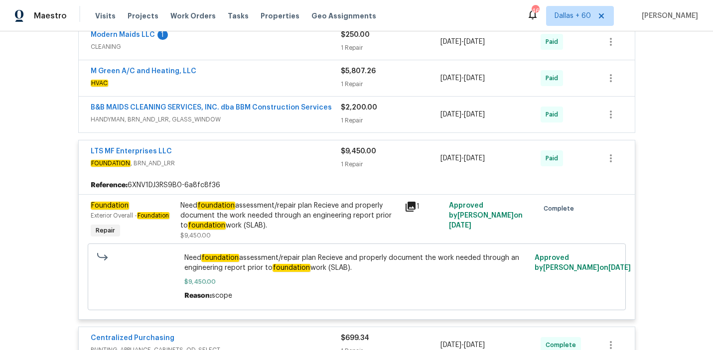
click at [254, 124] on span "HANDYMAN, BRN_AND_LRR, GLASS_WINDOW" at bounding box center [216, 120] width 250 height 10
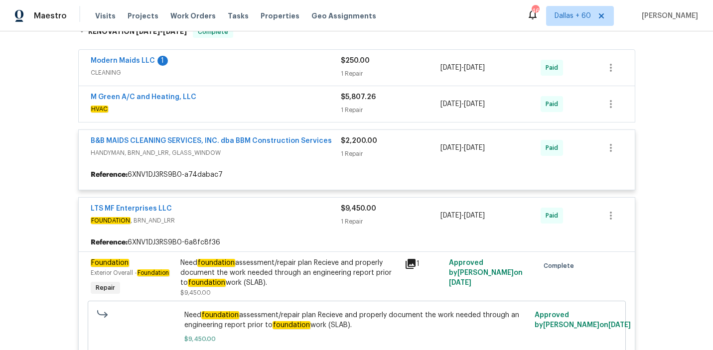
scroll to position [1028, 0]
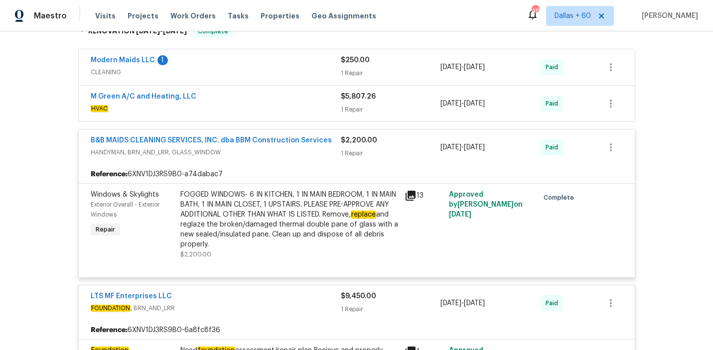
click at [247, 112] on span "HVAC" at bounding box center [216, 109] width 250 height 10
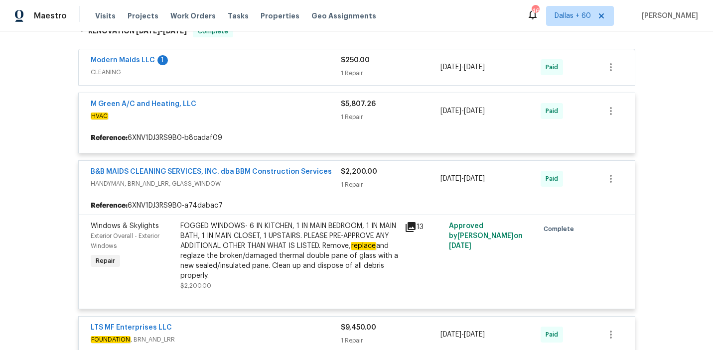
scroll to position [981, 0]
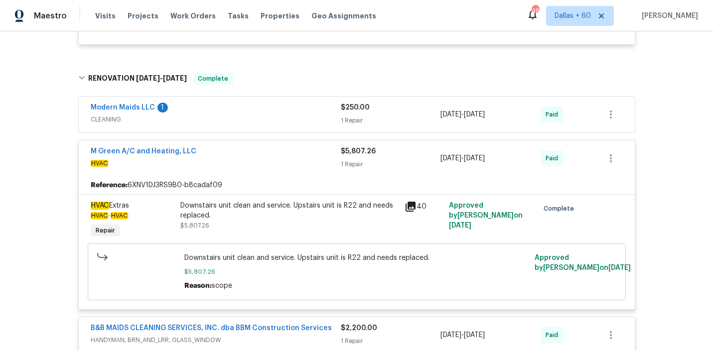
click at [247, 115] on div "Modern Maids LLC 1" at bounding box center [216, 109] width 250 height 12
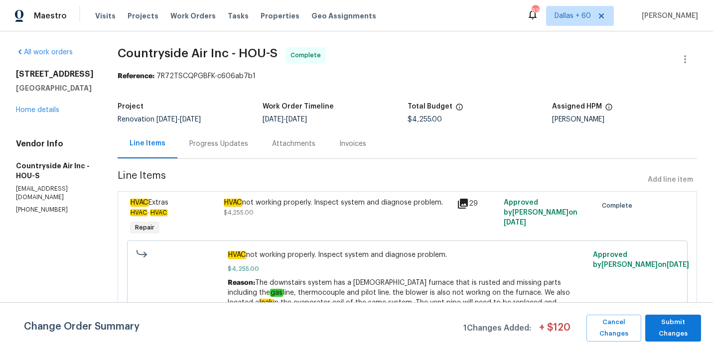
scroll to position [35, 0]
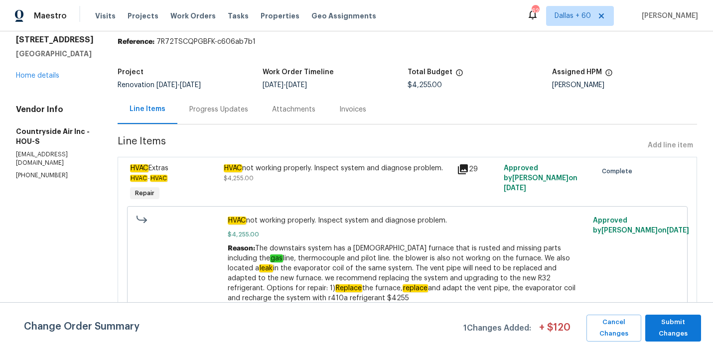
click at [205, 117] on div "Progress Updates" at bounding box center [218, 109] width 83 height 29
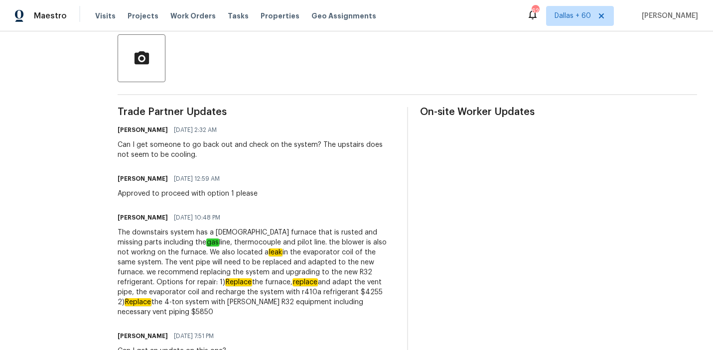
scroll to position [255, 0]
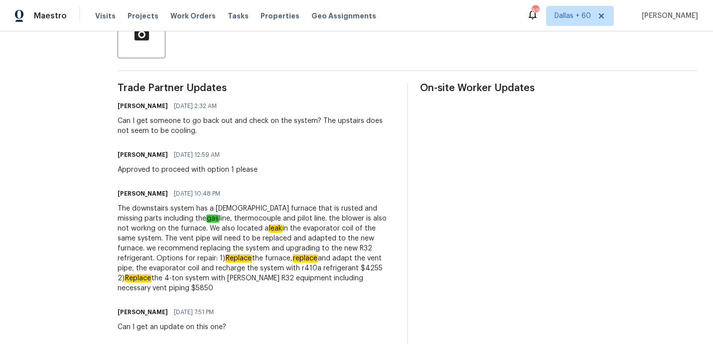
click at [47, 196] on section "All work orders 6719 Trimstone Dr Pasadena, TX 77505 Home details Vendor Info C…" at bounding box center [55, 68] width 78 height 552
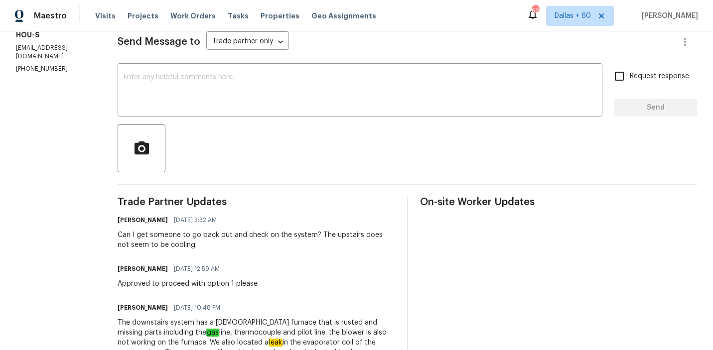
scroll to position [0, 0]
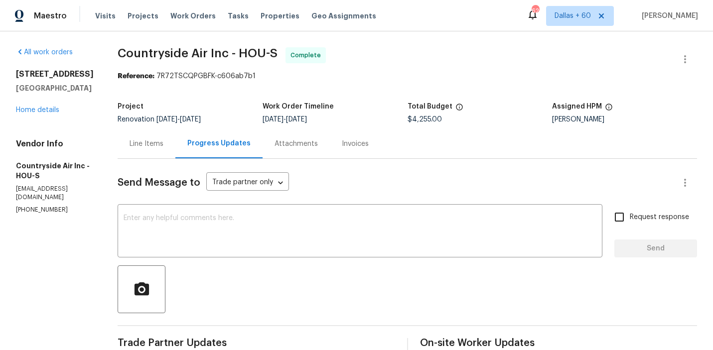
click at [145, 142] on div "Line Items" at bounding box center [147, 144] width 34 height 10
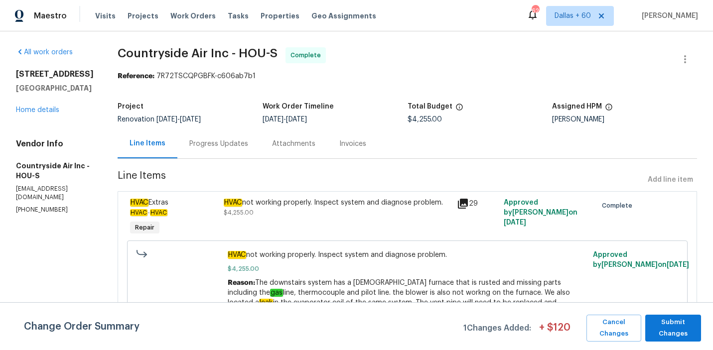
scroll to position [35, 0]
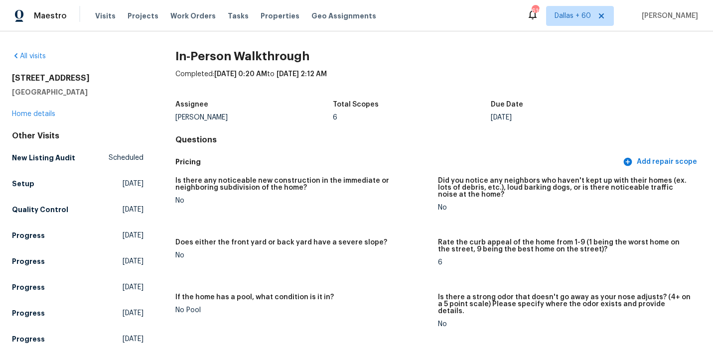
click at [128, 64] on div "All visits 6719 Trimstone Dr Pasadena, TX 77505 Home details Other Visits New L…" at bounding box center [78, 251] width 132 height 401
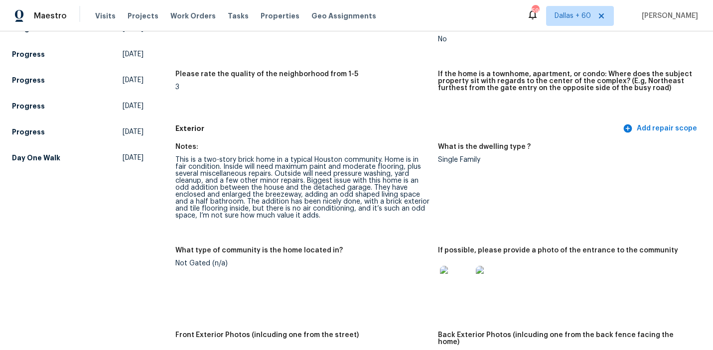
scroll to position [2220, 0]
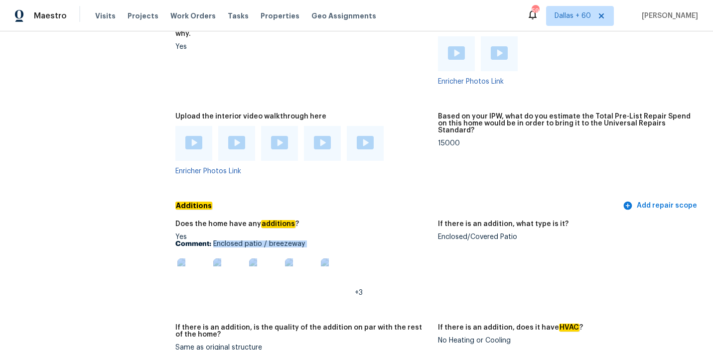
drag, startPoint x: 213, startPoint y: 231, endPoint x: 430, endPoint y: 246, distance: 218.2
click at [430, 246] on figure "Does the home have any additions ? Yes Comment: Enclosed patio / breezeway +3" at bounding box center [306, 267] width 263 height 92
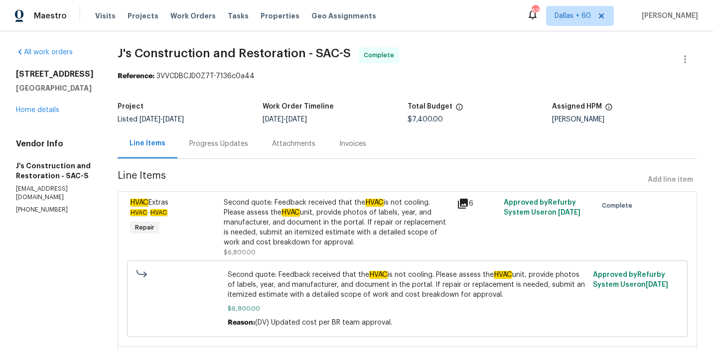
click at [247, 148] on div "Progress Updates" at bounding box center [218, 144] width 59 height 10
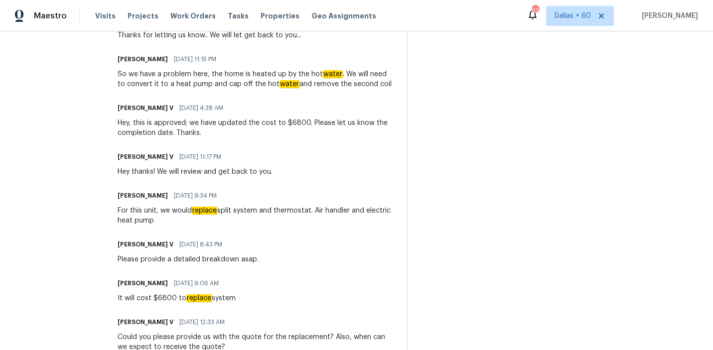
scroll to position [1429, 0]
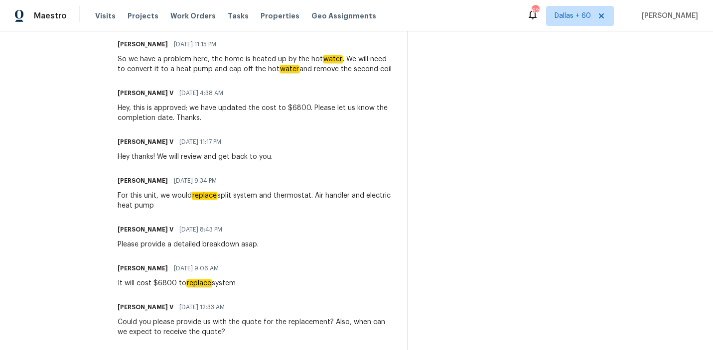
click at [224, 197] on div "For this unit, we would replace split system and thermostat. Air handler and el…" at bounding box center [257, 201] width 278 height 20
drag, startPoint x: 209, startPoint y: 185, endPoint x: 236, endPoint y: 198, distance: 29.2
click at [236, 198] on div "For this unit, we would replace split system and thermostat. Air handler and el…" at bounding box center [257, 201] width 278 height 20
copy div "replace split system and thermostat. Air handler and electric heat pump"
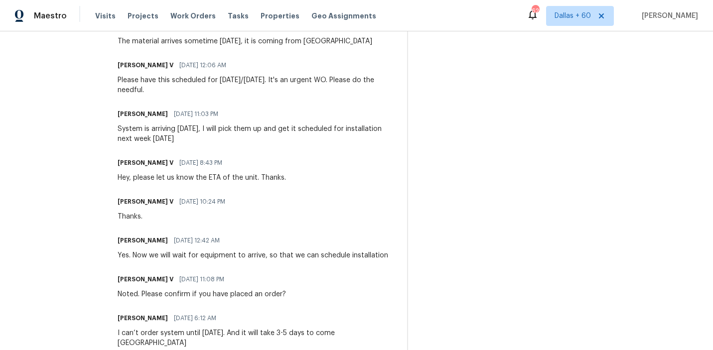
scroll to position [0, 0]
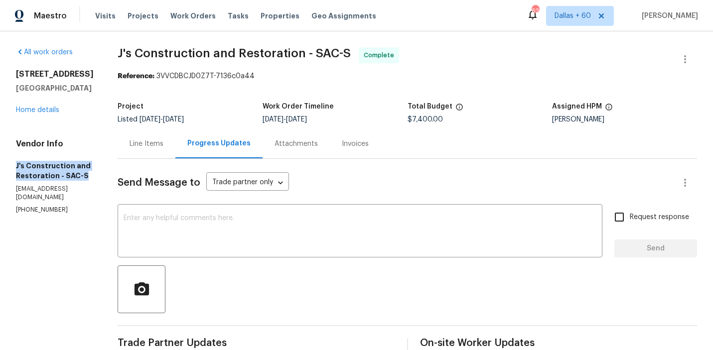
drag, startPoint x: 15, startPoint y: 175, endPoint x: 99, endPoint y: 188, distance: 84.8
copy h5 "J's Construction and Restoration - SAC-S"
click at [47, 167] on div "Vendor Info J's Construction and Restoration - SAC-S garza_developments@yahoo.c…" at bounding box center [55, 176] width 78 height 75
drag, startPoint x: 13, startPoint y: 178, endPoint x: 94, endPoint y: 222, distance: 91.9
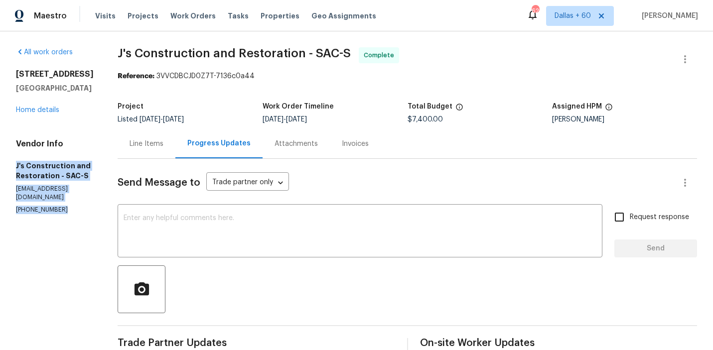
copy div "J's Construction and Restoration - SAC-S garza_developments@yahoo.com (916) 848…"
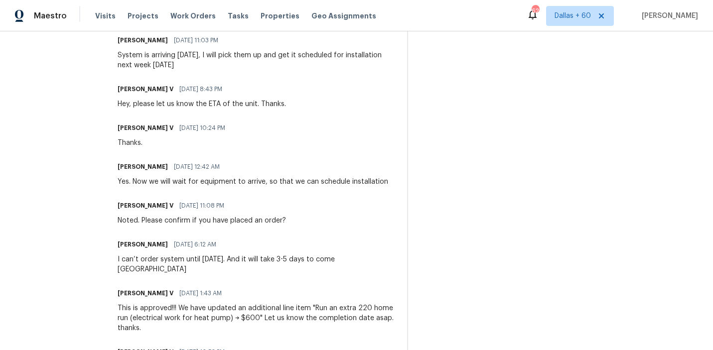
scroll to position [367, 0]
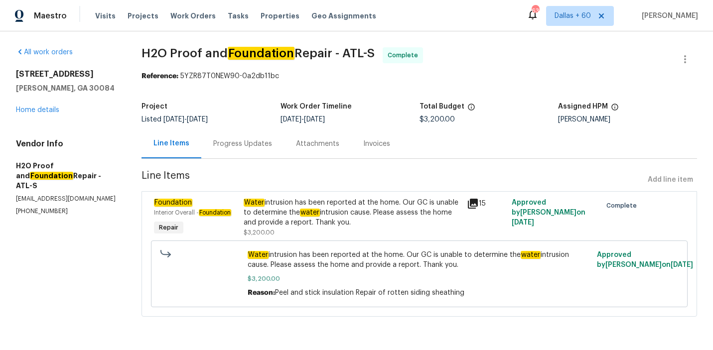
click at [244, 142] on div "Progress Updates" at bounding box center [242, 144] width 59 height 10
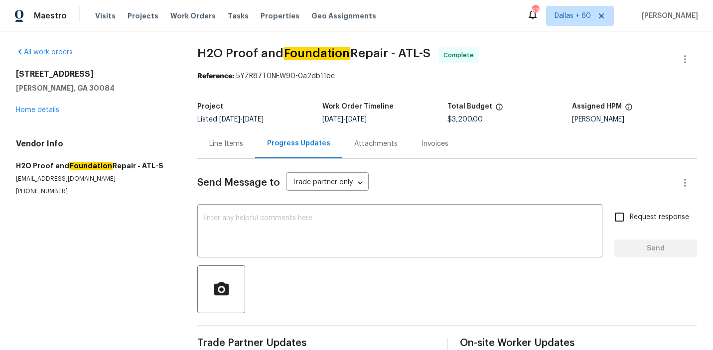
click at [422, 144] on div "Invoices" at bounding box center [435, 144] width 27 height 10
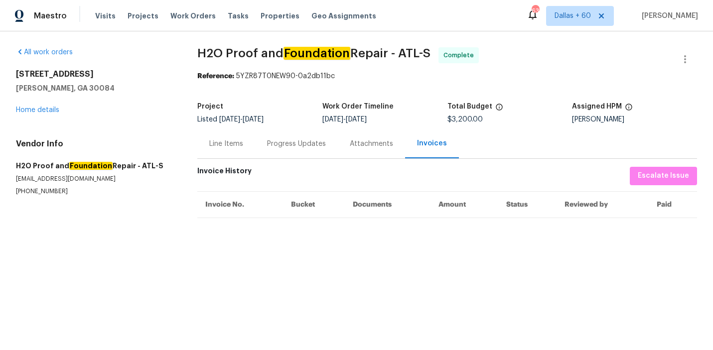
click at [295, 148] on div "Progress Updates" at bounding box center [296, 144] width 59 height 10
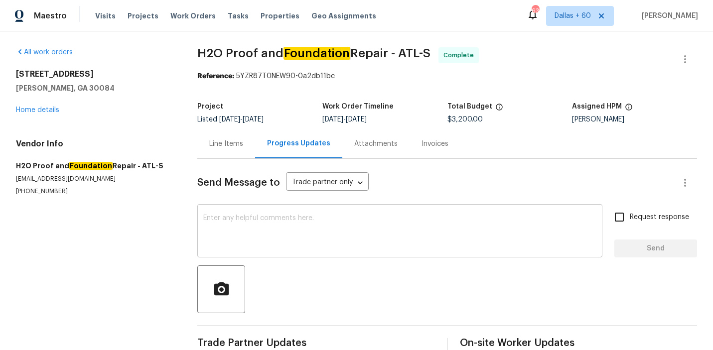
scroll to position [302, 0]
